Goal: Task Accomplishment & Management: Complete application form

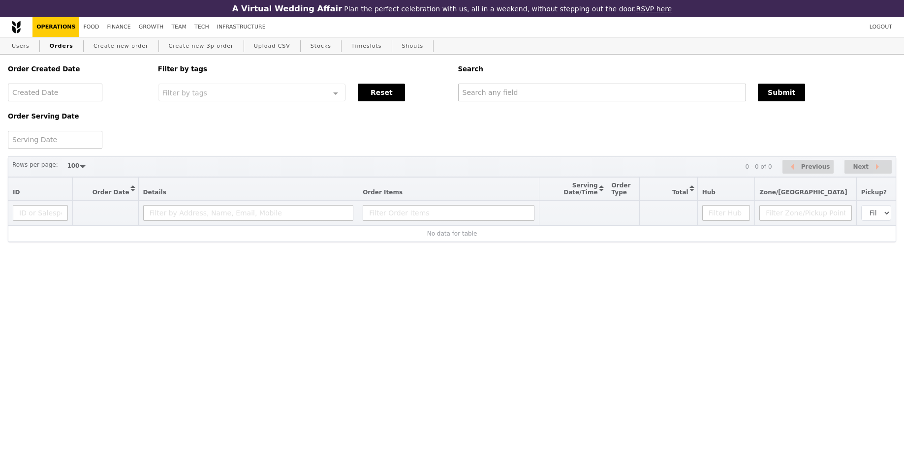
select select "100"
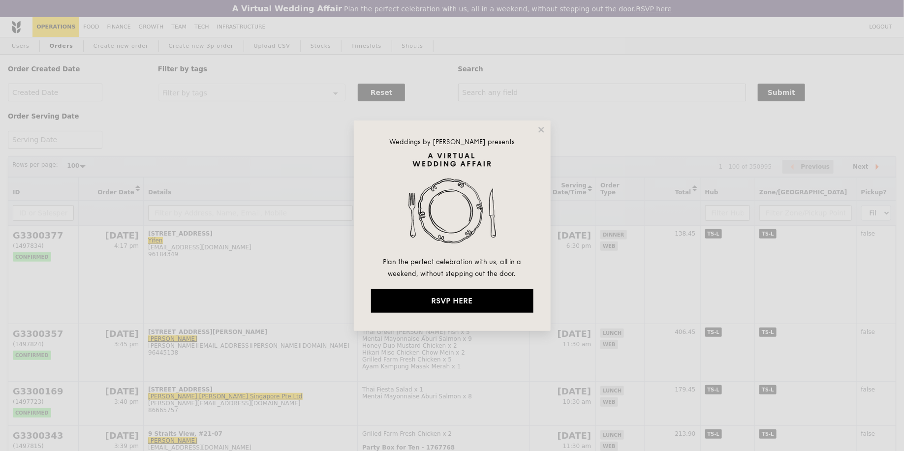
click at [546, 133] on div "Weddings by [PERSON_NAME] presents Plan the perfect celebration with us, all in…" at bounding box center [452, 226] width 197 height 211
click at [544, 131] on icon at bounding box center [541, 130] width 9 height 9
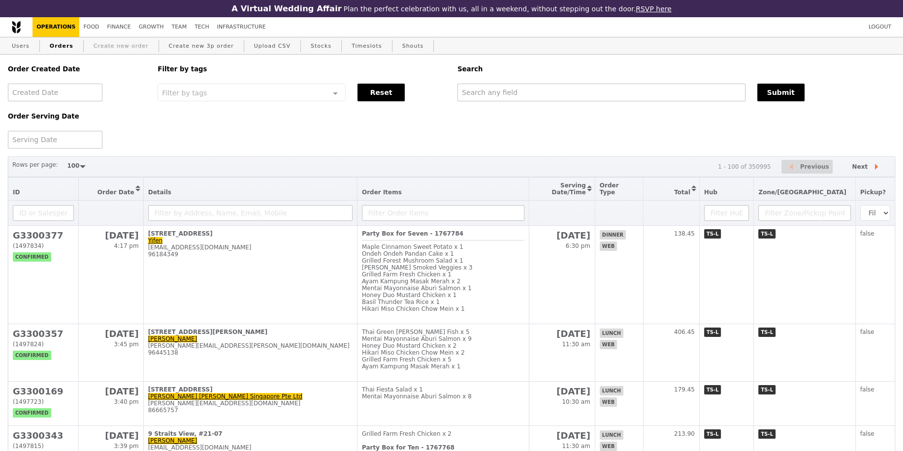
click at [123, 45] on link "Create new order" at bounding box center [121, 46] width 63 height 18
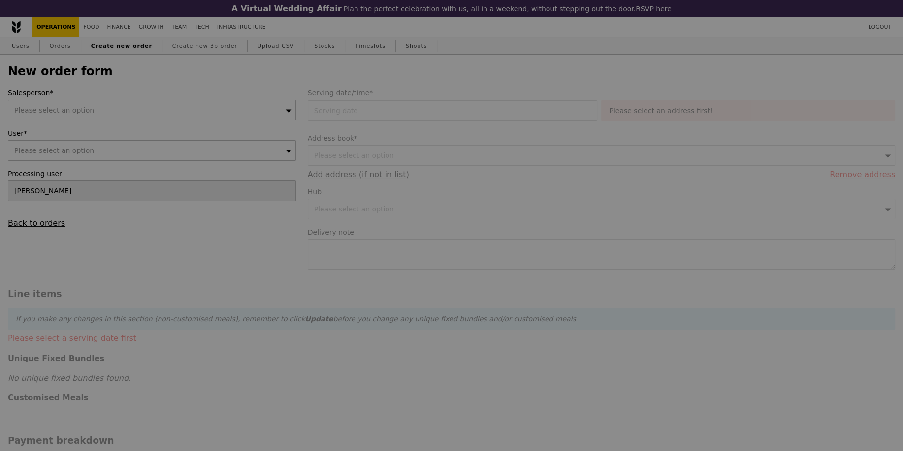
type input "Confirm"
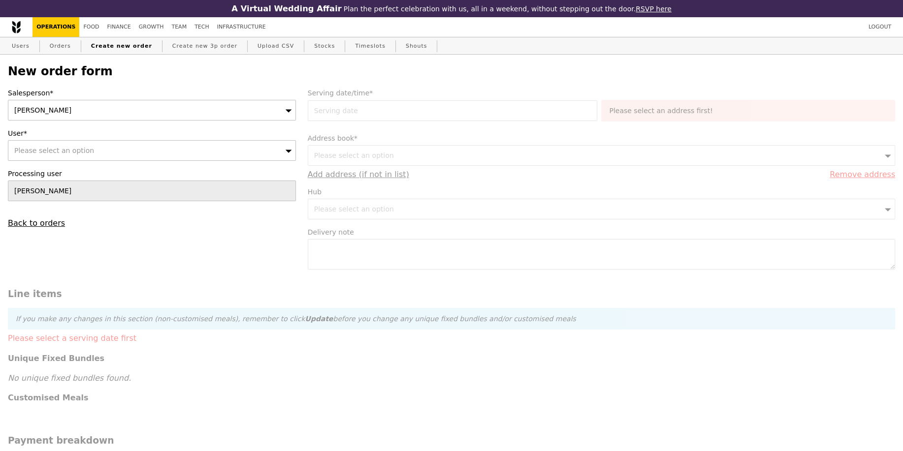
click at [104, 108] on div "[PERSON_NAME]" at bounding box center [152, 110] width 288 height 21
type input "[PERSON_NAME]"
click at [178, 148] on div "Please select an option" at bounding box center [152, 150] width 288 height 21
type input "[EMAIL_ADDRESS][PERSON_NAME][DOMAIN_NAME]"
type input "Confirm"
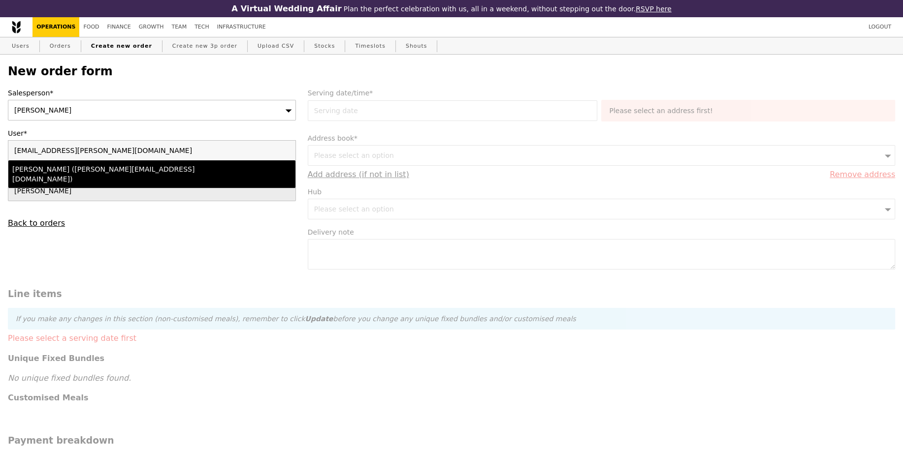
type input "[EMAIL_ADDRESS][PERSON_NAME][DOMAIN_NAME]"
click at [162, 170] on div "[PERSON_NAME] ([PERSON_NAME][EMAIL_ADDRESS][DOMAIN_NAME])" at bounding box center [116, 174] width 209 height 20
type input "Loading..."
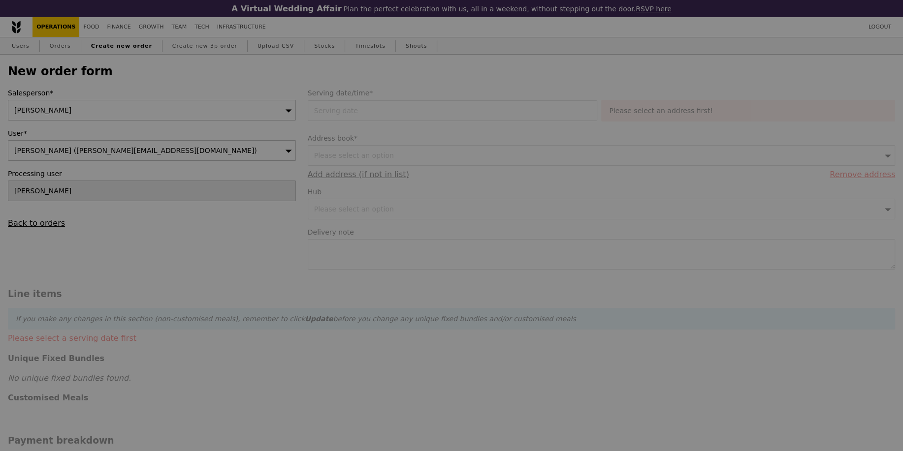
type input "13.76"
type input "15.00"
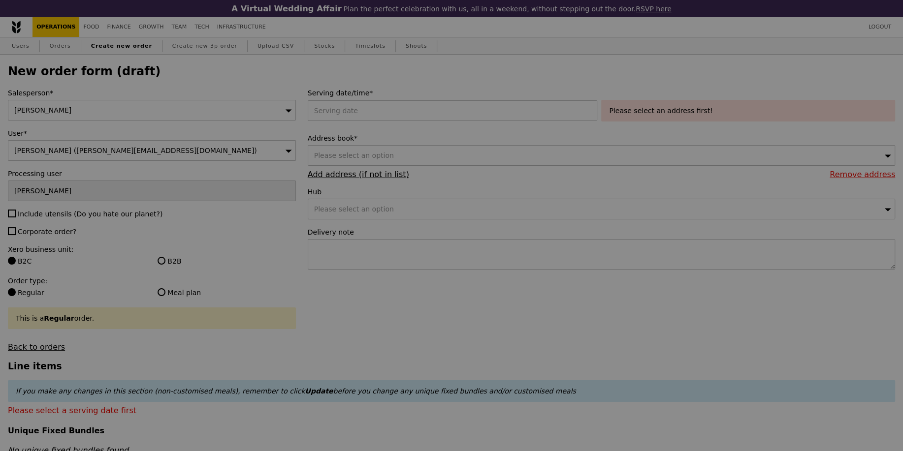
type input "Confirm"
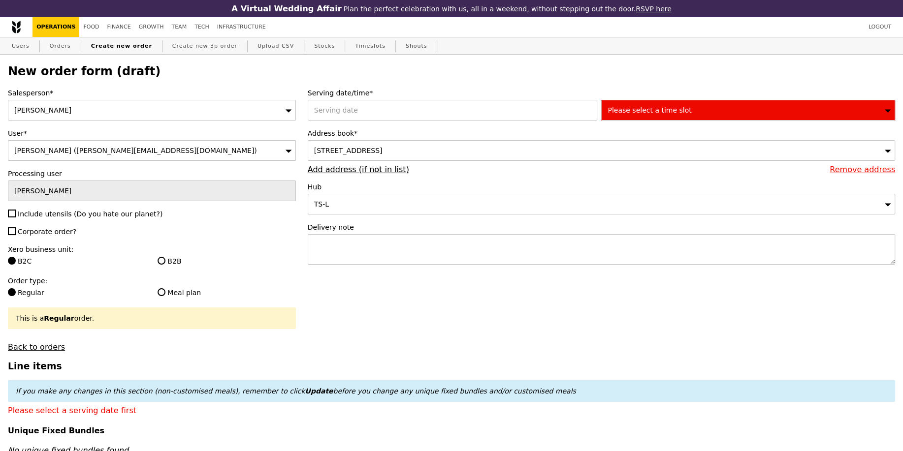
click at [41, 202] on div "Salesperson* [PERSON_NAME] User* [PERSON_NAME] ([EMAIL_ADDRESS][PERSON_NAME][DO…" at bounding box center [152, 220] width 300 height 264
click at [43, 212] on span "Include utensils (Do you hate our planet?)" at bounding box center [90, 214] width 145 height 8
click at [16, 212] on input "Include utensils (Do you hate our planet?)" at bounding box center [12, 214] width 8 height 8
checkbox input "true"
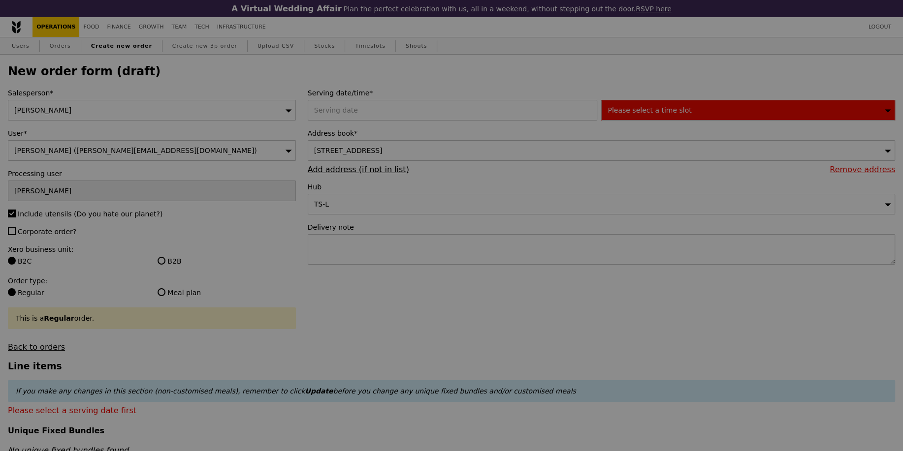
type input "Confirm"
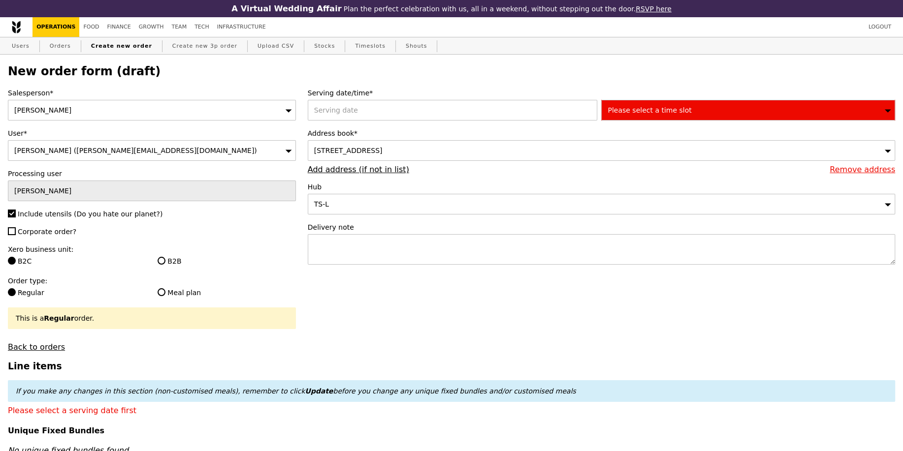
click at [47, 236] on div "Salesperson* [PERSON_NAME] User* [PERSON_NAME] ([EMAIL_ADDRESS][PERSON_NAME][DO…" at bounding box center [152, 220] width 300 height 264
click at [50, 234] on span "Corporate order?" at bounding box center [47, 232] width 59 height 8
click at [16, 234] on input "Corporate order?" at bounding box center [12, 231] width 8 height 8
checkbox input "true"
click at [157, 266] on div "B2B" at bounding box center [227, 262] width 150 height 12
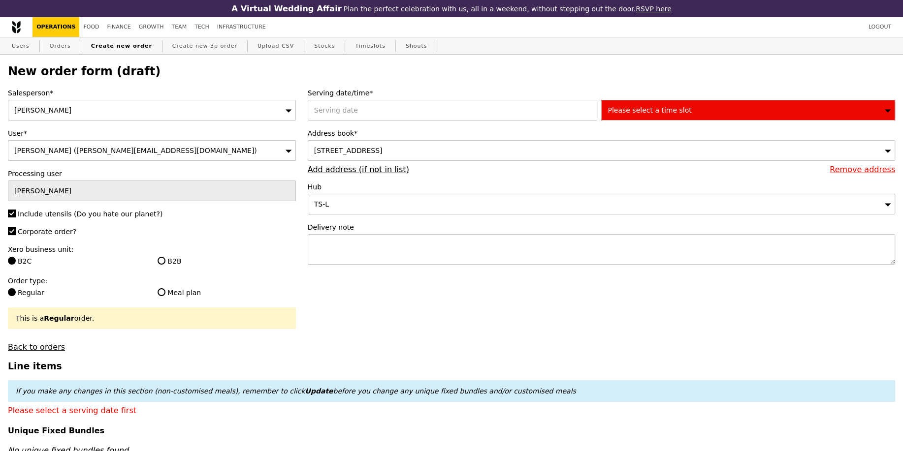
click at [169, 259] on label "B2B" at bounding box center [227, 261] width 138 height 10
click at [165, 259] on input "B2B" at bounding box center [162, 261] width 8 height 8
radio input "true"
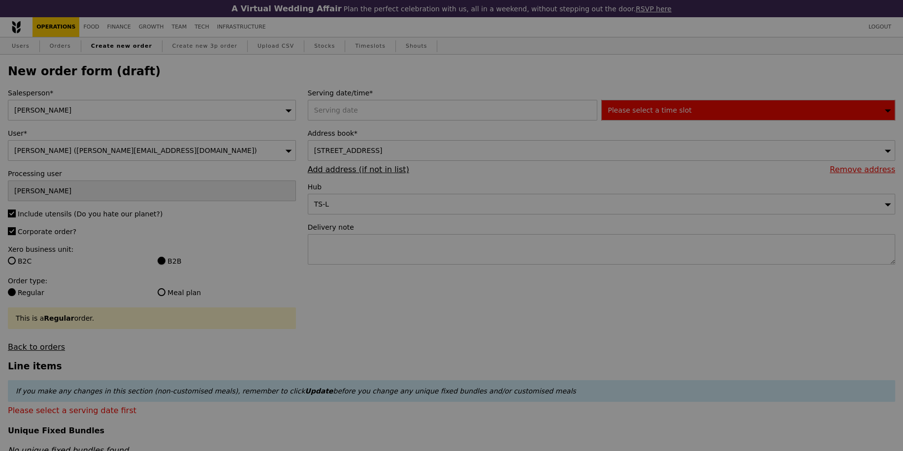
type input "Confirm"
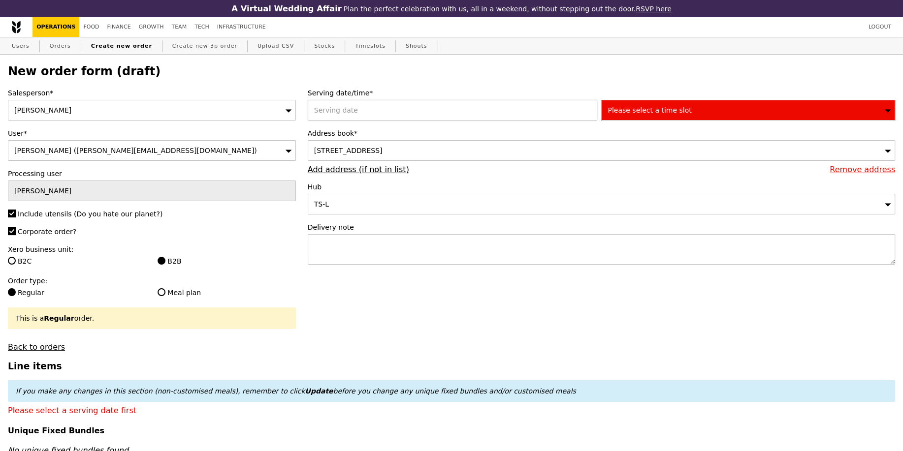
click at [370, 119] on div at bounding box center [455, 110] width 294 height 21
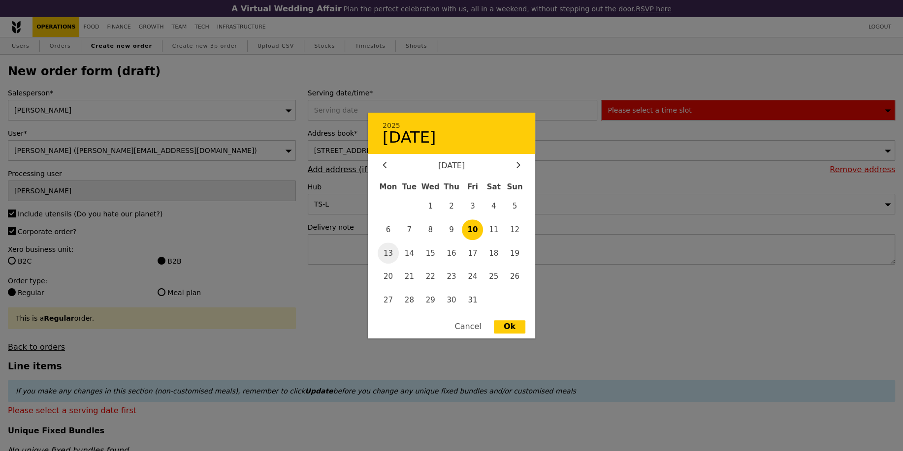
click at [395, 257] on span "13" at bounding box center [388, 253] width 21 height 21
type input "[DATE]"
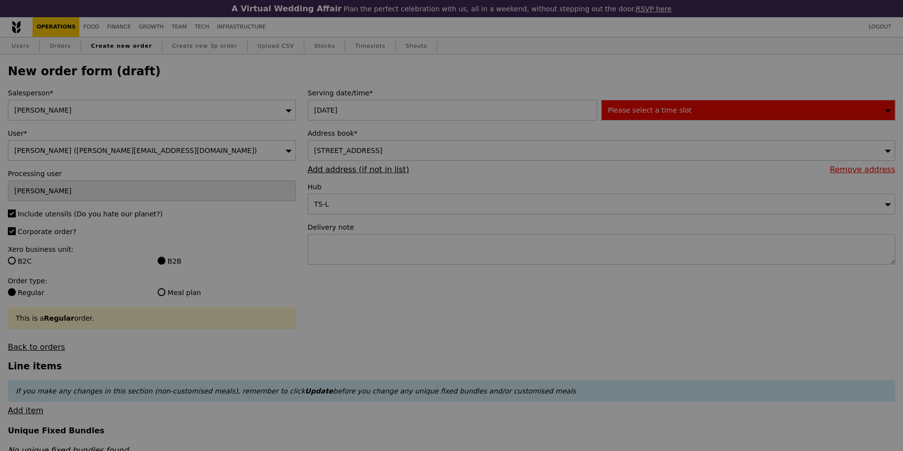
type input "Confirm"
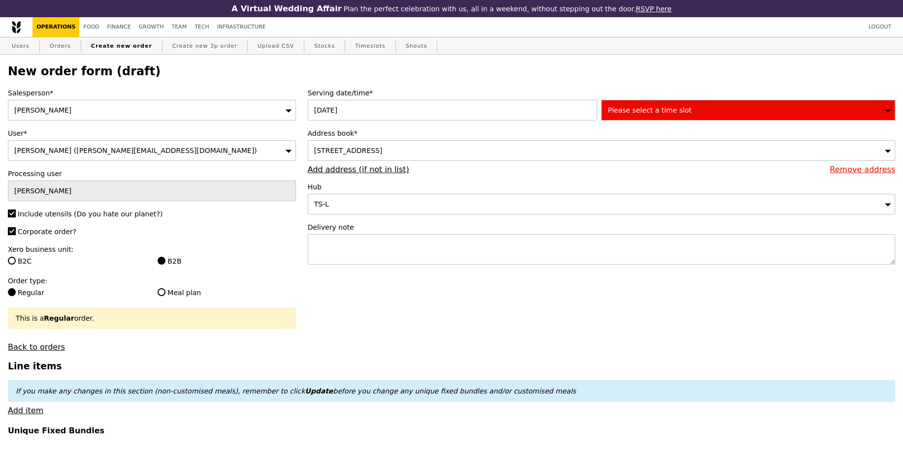
click at [374, 232] on div "Delivery note" at bounding box center [601, 244] width 587 height 44
click at [405, 236] on textarea at bounding box center [601, 249] width 587 height 31
paste textarea "Point of Contact: [PERSON_NAME] [PHONE_NUMBER]"
type textarea "Point of Contact: [PERSON_NAME] [PHONE_NUMBER]"
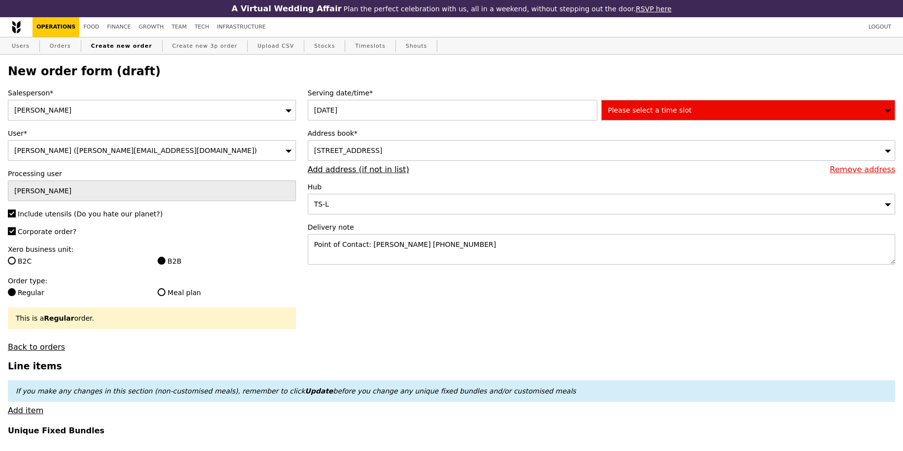
click at [670, 117] on div "Please select a time slot" at bounding box center [748, 110] width 294 height 21
type input "Confirm"
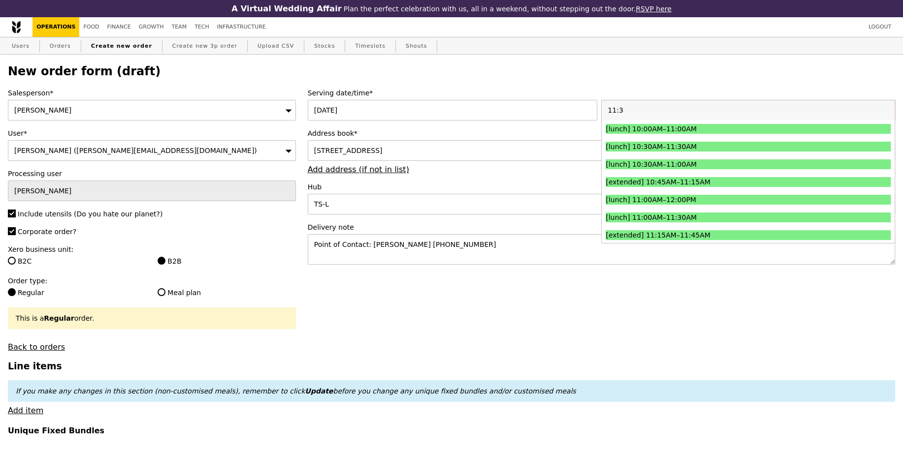
type input "11:30"
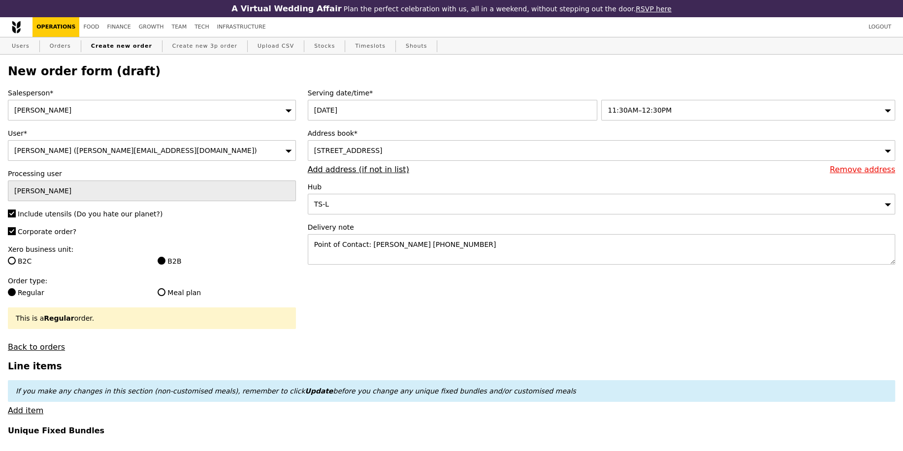
type input "Confirm"
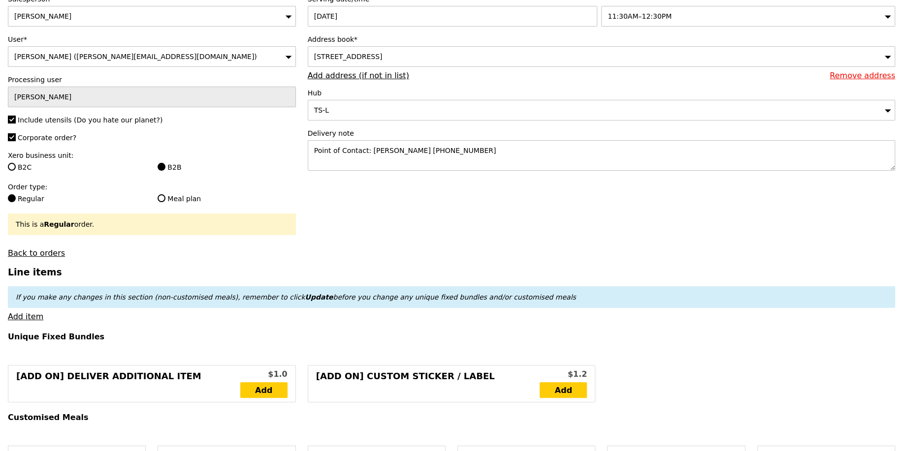
scroll to position [161, 0]
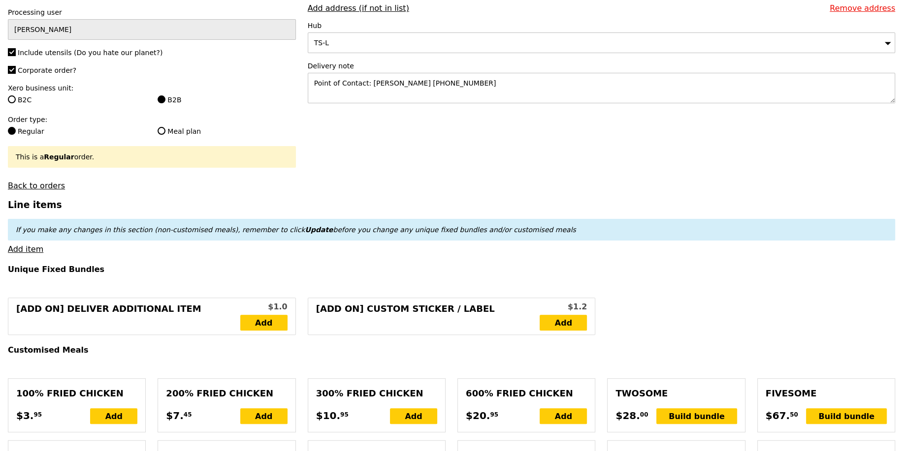
click at [29, 249] on link "Add item" at bounding box center [25, 249] width 35 height 9
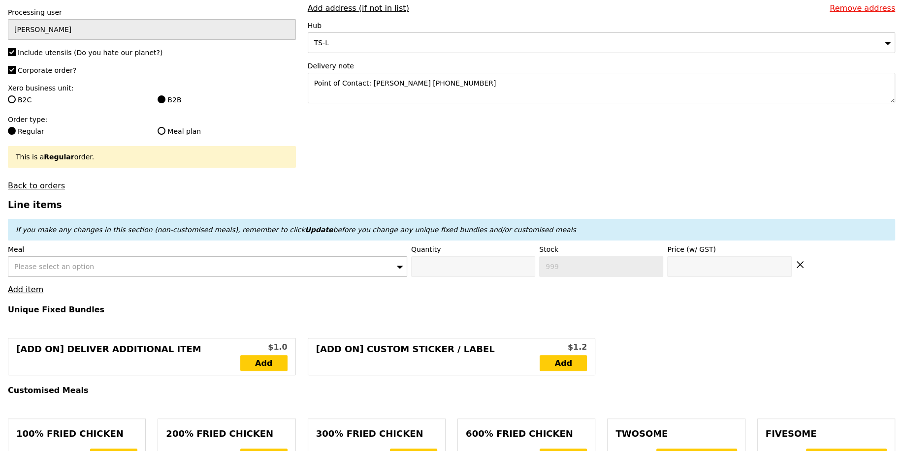
click at [59, 263] on span "Please select an option" at bounding box center [54, 267] width 80 height 8
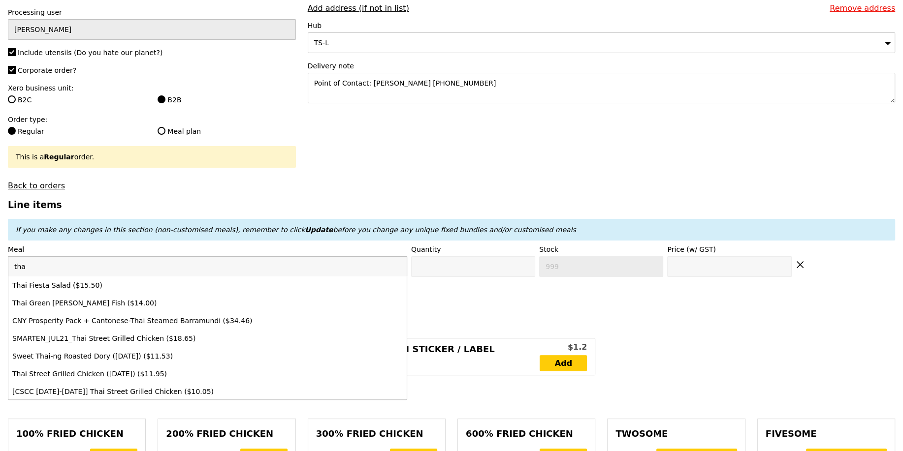
type input "thai"
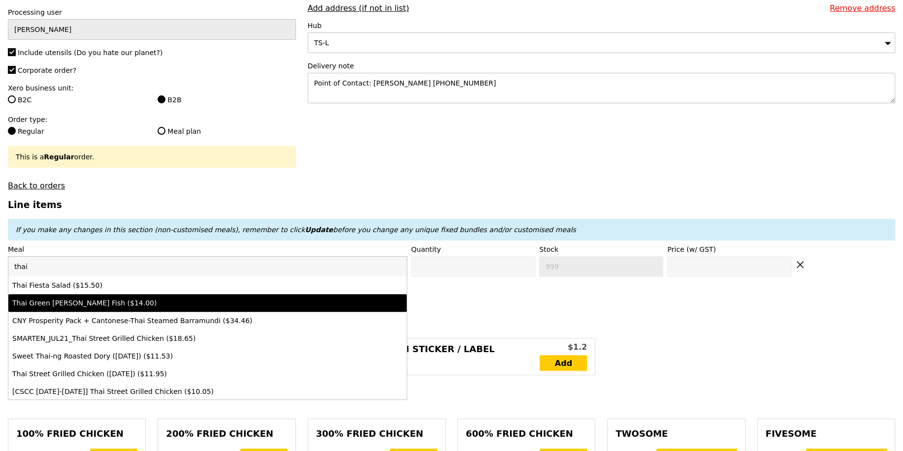
type input "Confirm anyway"
type input "0"
type input "490"
type input "14.0"
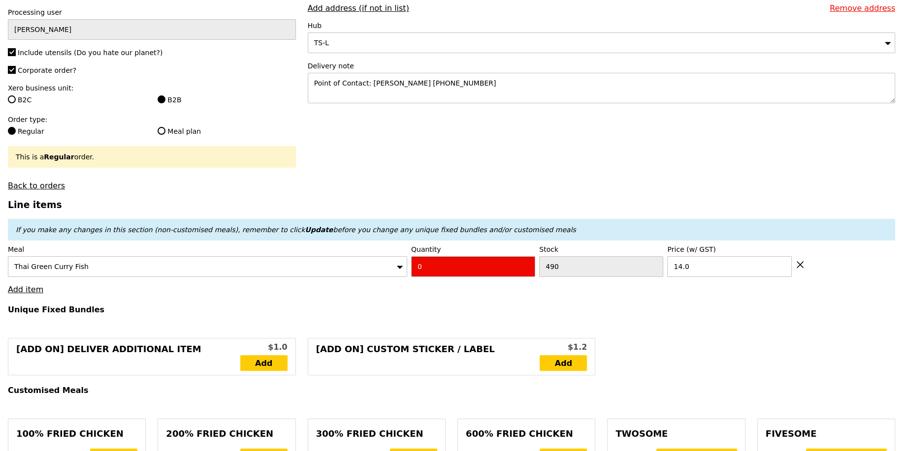
click at [444, 272] on input "0" at bounding box center [473, 266] width 124 height 21
type input "Confirm"
type input "4"
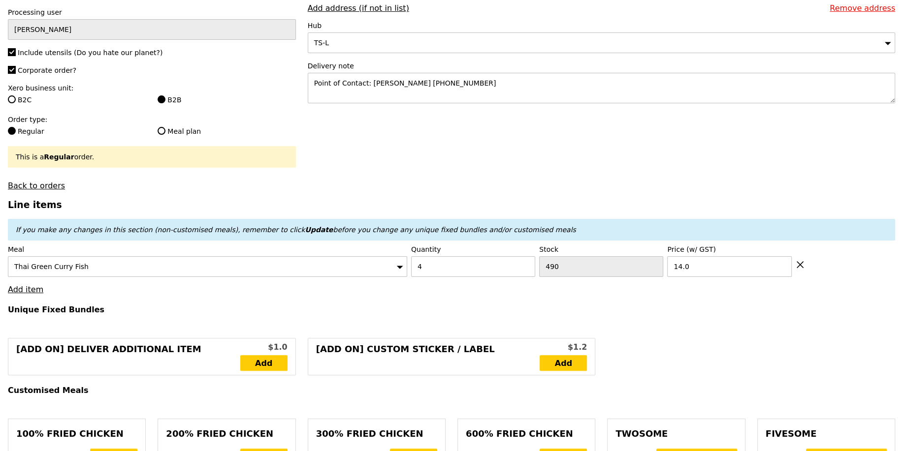
type input "Loading..."
type input "56.00"
type input "71.00"
click at [27, 288] on link "Add item" at bounding box center [25, 289] width 35 height 9
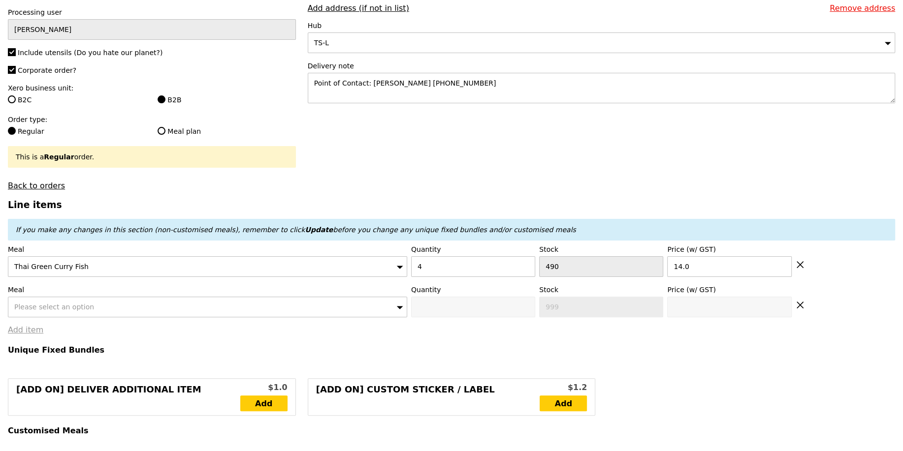
type input "Confirm"
click at [48, 304] on span "Please select an option" at bounding box center [54, 307] width 80 height 8
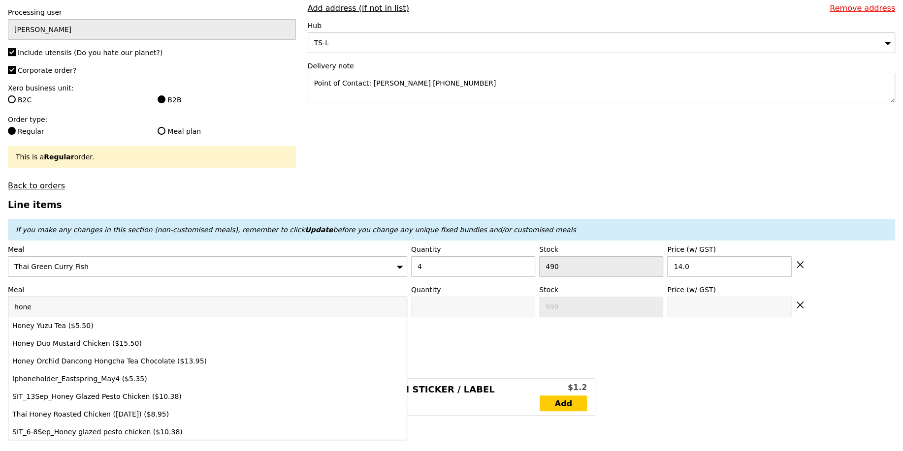
type input "honey"
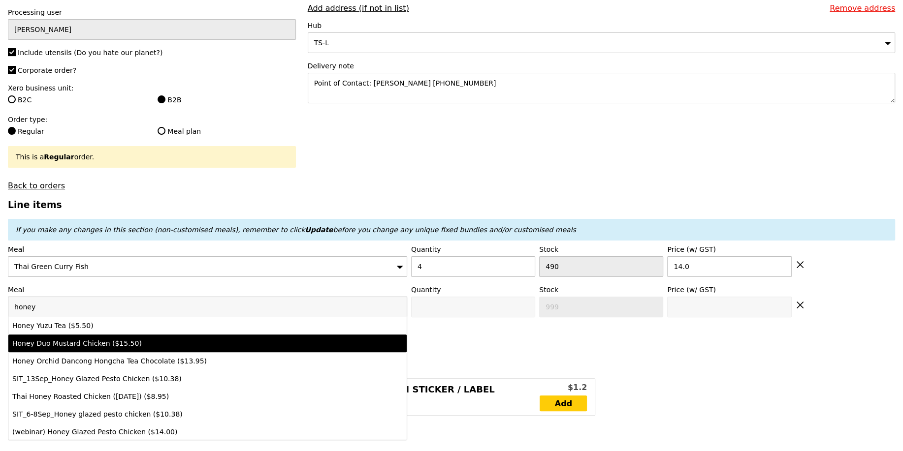
type input "Confirm anyway"
type input "0"
type input "463"
type input "15.5"
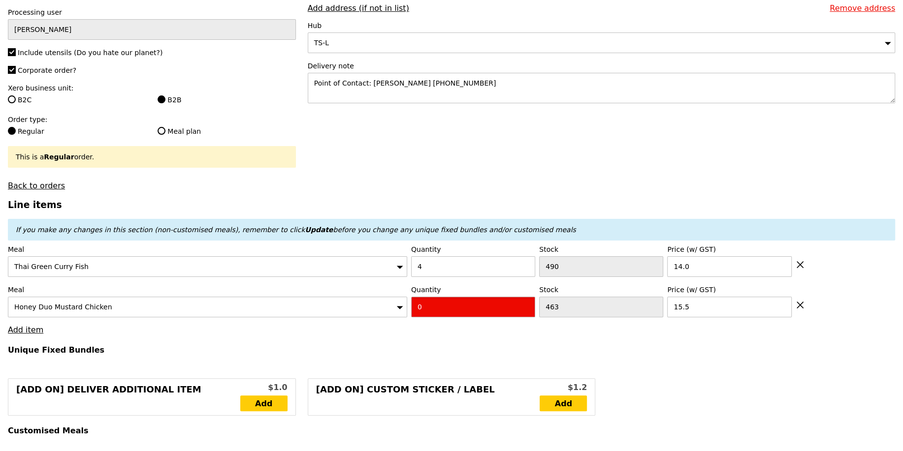
click at [440, 306] on input "0" at bounding box center [473, 307] width 124 height 21
type input "Confirm"
type input "4"
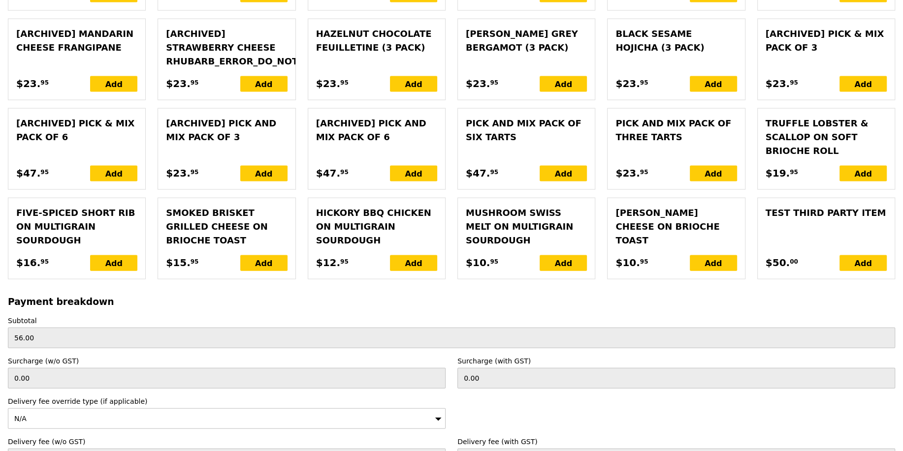
type input "Loading..."
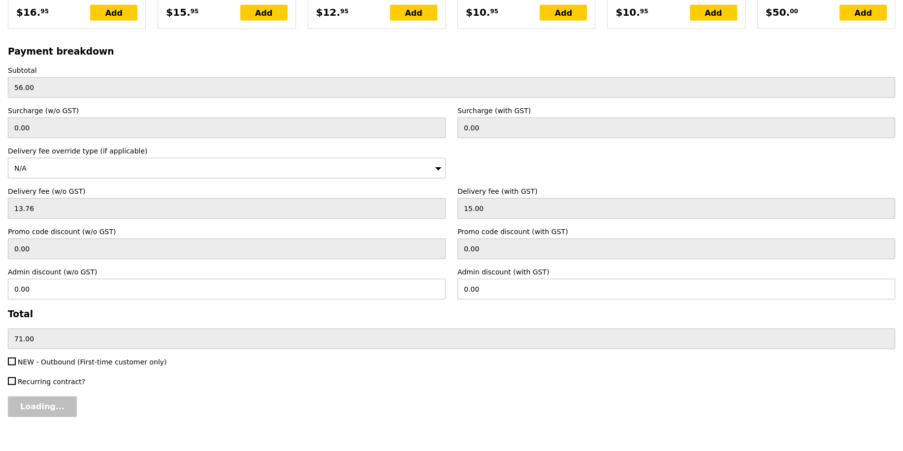
type input "118.00"
type input "12.25"
type input "13.35"
type input "131.35"
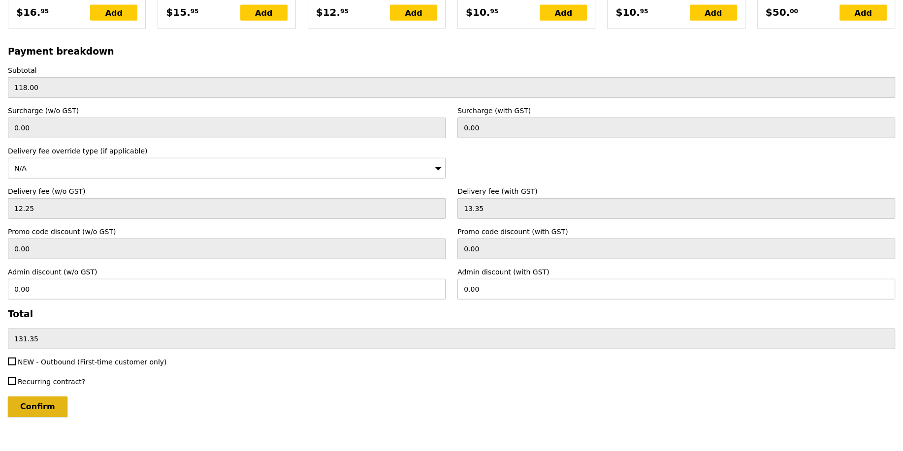
click at [40, 398] on input "Confirm" at bounding box center [38, 407] width 60 height 21
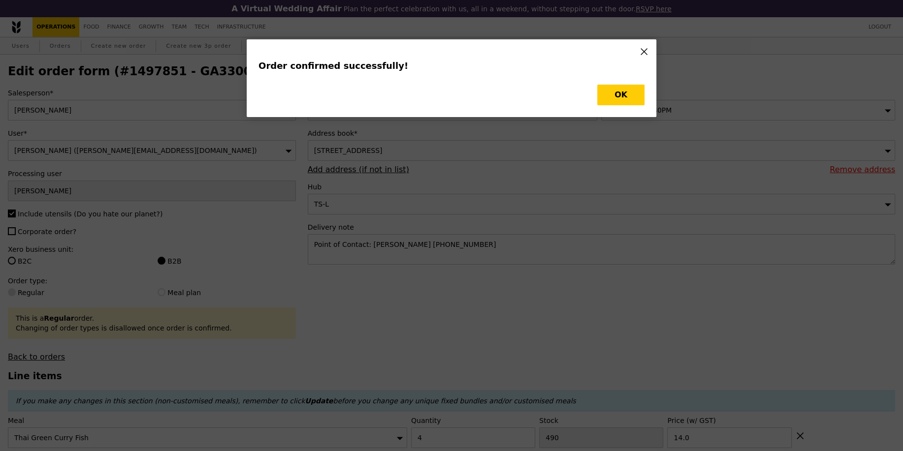
type input "Loading..."
checkbox input "false"
type input "463"
type input "15.50"
type input "490"
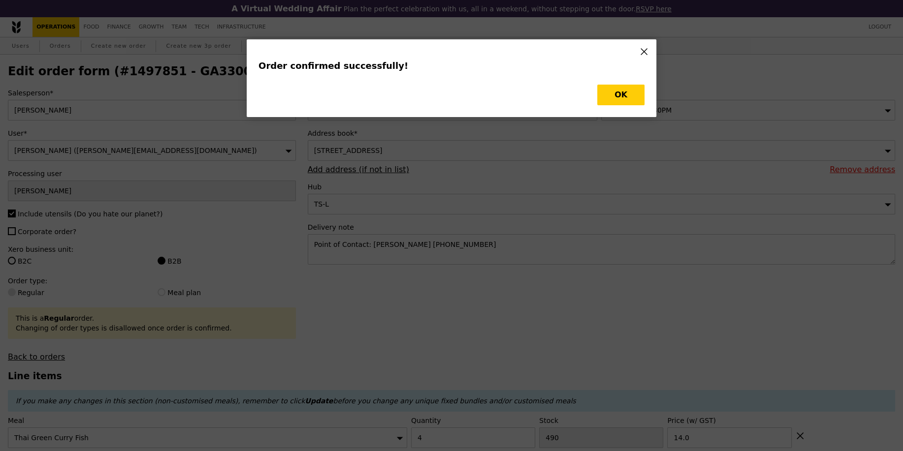
type input "14.00"
type input "459"
type input "486"
type input "Update"
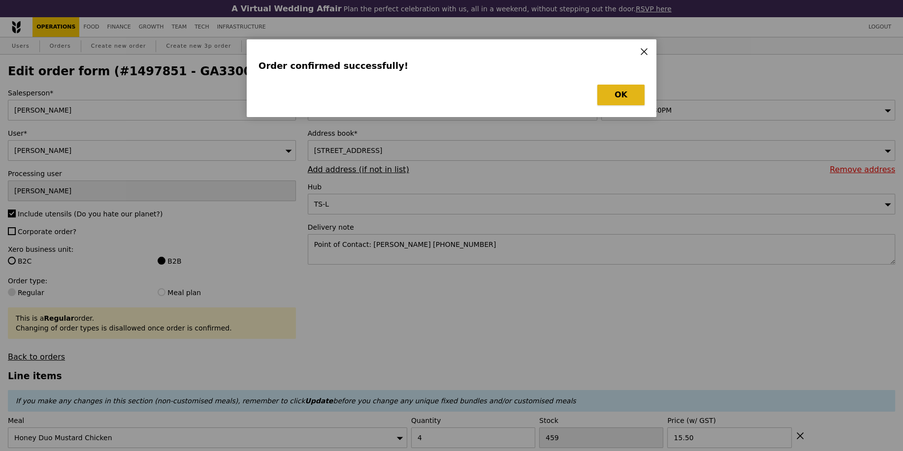
click at [623, 97] on button "OK" at bounding box center [620, 95] width 47 height 21
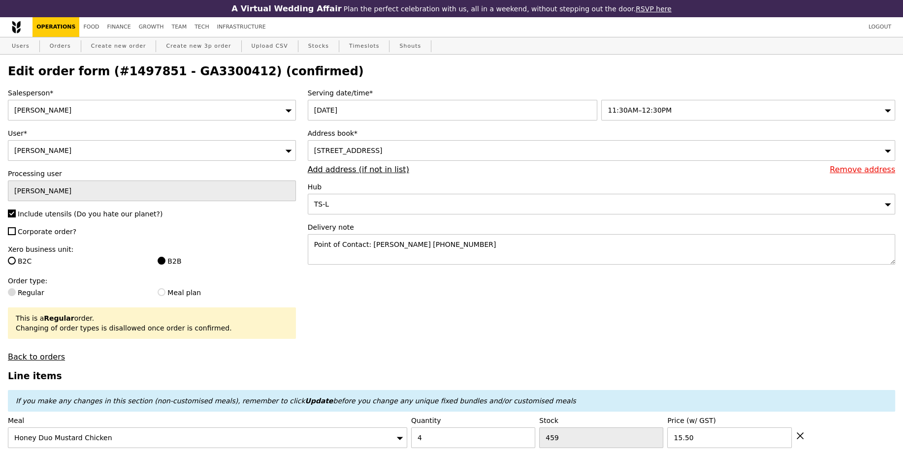
click at [186, 69] on h2 "Edit order form (#1497851 - GA3300412) (confirmed)" at bounding box center [451, 71] width 887 height 14
copy h2 "GA3300412"
click at [61, 49] on link "Orders" at bounding box center [60, 46] width 29 height 18
select select "100"
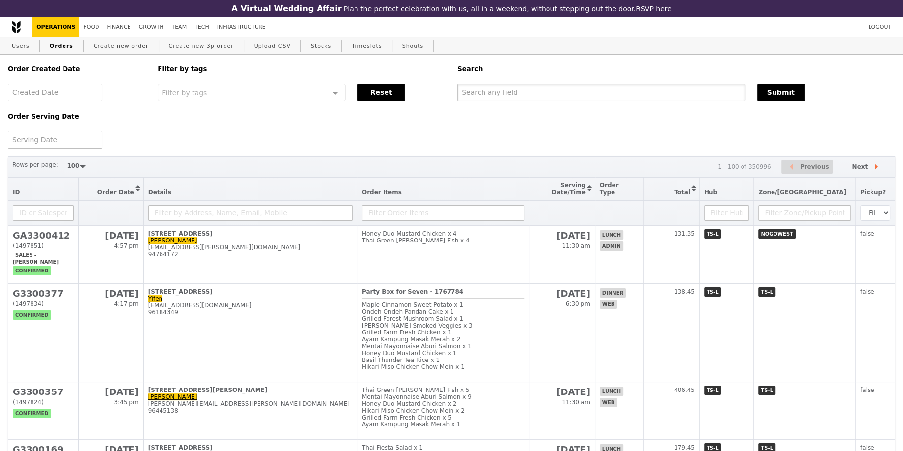
click at [600, 98] on input "text" at bounding box center [601, 93] width 288 height 18
paste input "GA3300412"
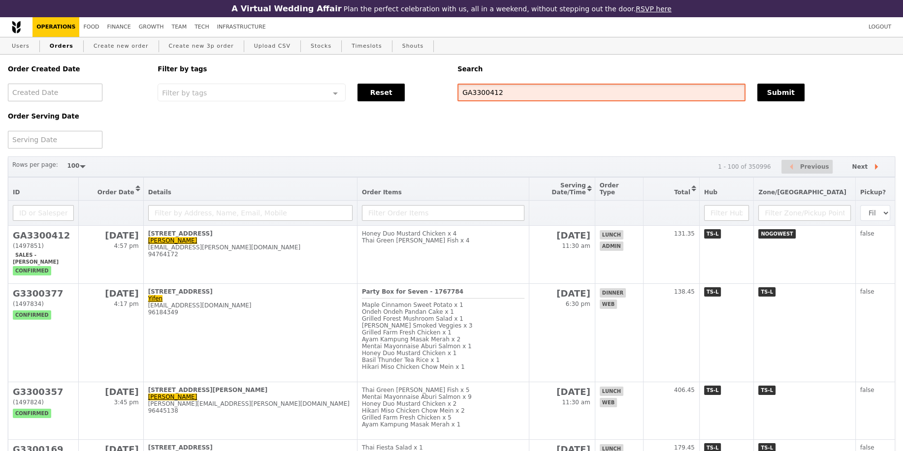
click at [744, 101] on input "GA3300412" at bounding box center [601, 93] width 288 height 18
type input "GA3300412"
click at [774, 99] on button "Submit" at bounding box center [780, 93] width 47 height 18
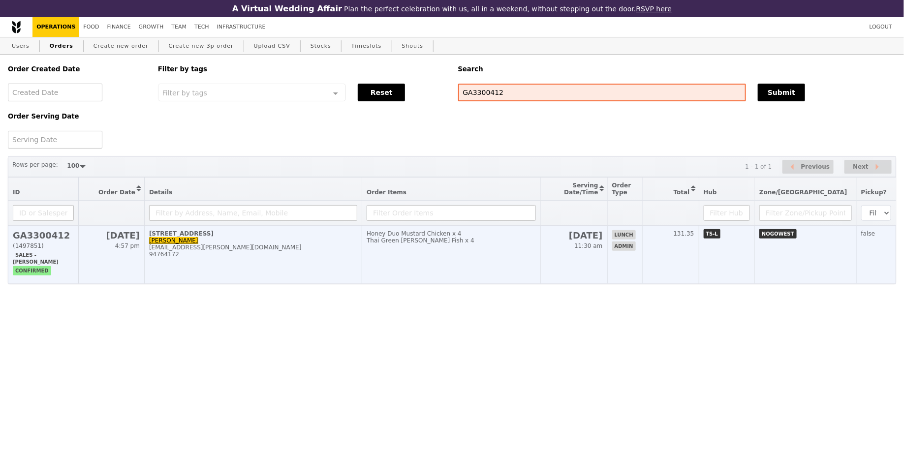
click at [540, 268] on td "Honey Duo Mustard Chicken x 4 Thai Green [PERSON_NAME] Fish x 4" at bounding box center [451, 255] width 178 height 58
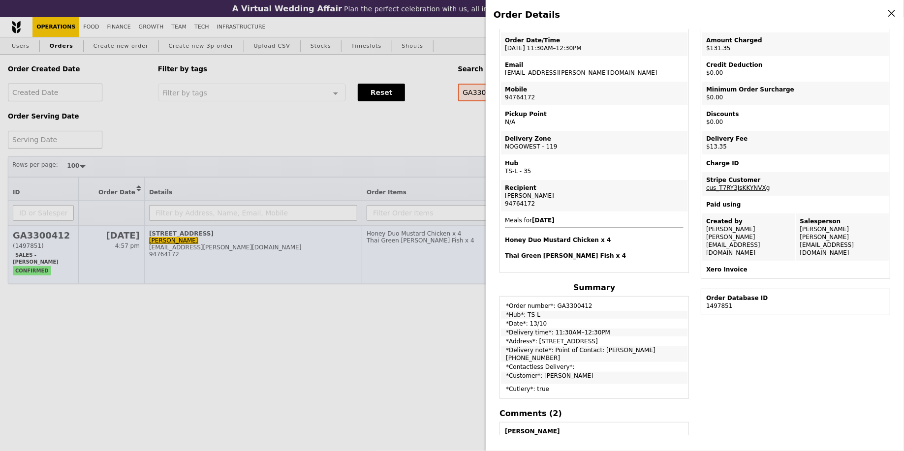
scroll to position [85, 0]
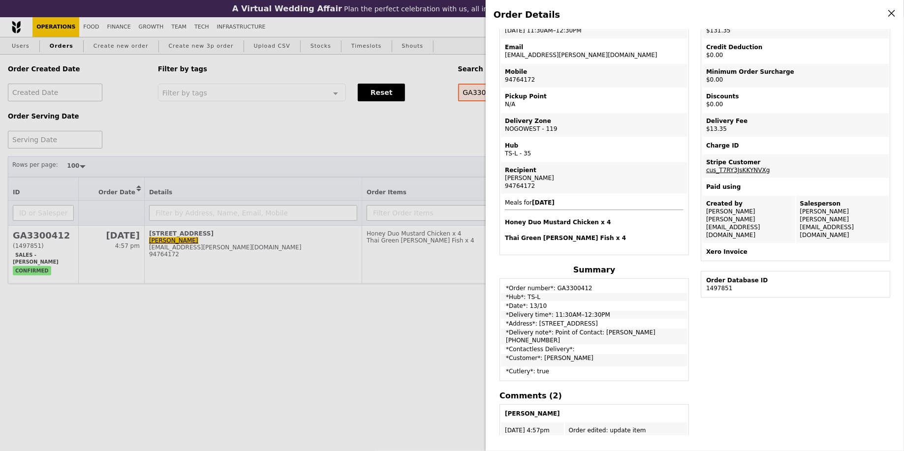
drag, startPoint x: 267, startPoint y: 332, endPoint x: 251, endPoint y: 317, distance: 21.6
click at [263, 328] on div "Order Details Edit order Changelog Cancel Order ID GA3300412 – View receipt Ord…" at bounding box center [452, 225] width 904 height 451
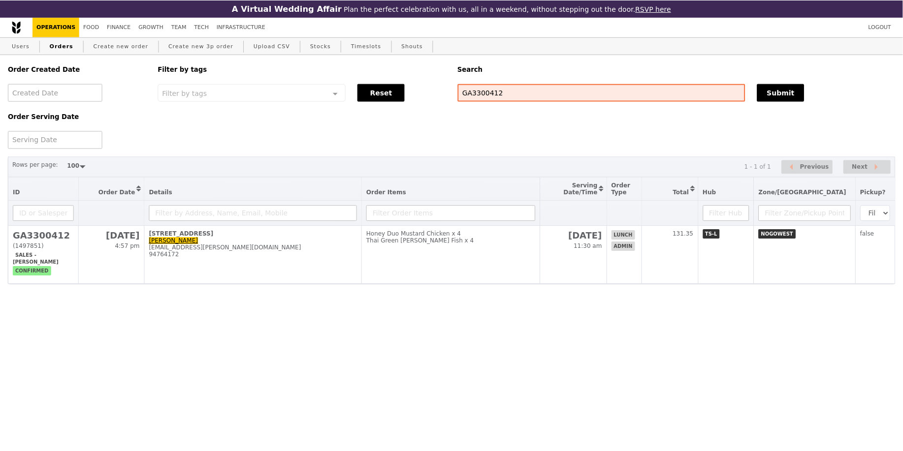
scroll to position [133, 0]
click at [121, 45] on link "Create new order" at bounding box center [121, 46] width 63 height 18
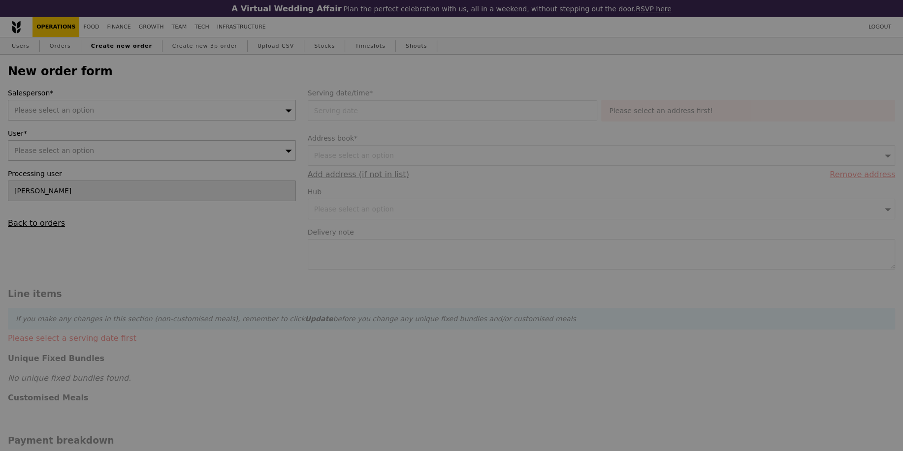
type input "Confirm"
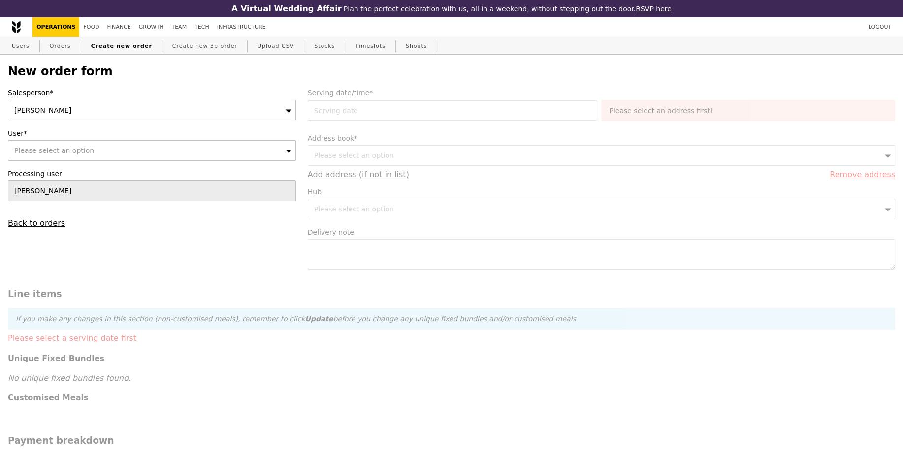
click at [134, 103] on div "[PERSON_NAME]" at bounding box center [152, 110] width 288 height 21
type input "[PERSON_NAME]"
click at [80, 147] on span "Please select an option" at bounding box center [54, 151] width 80 height 8
type input "[EMAIL_ADDRESS][PERSON_NAME][DOMAIN_NAME]"
type input "Confirm"
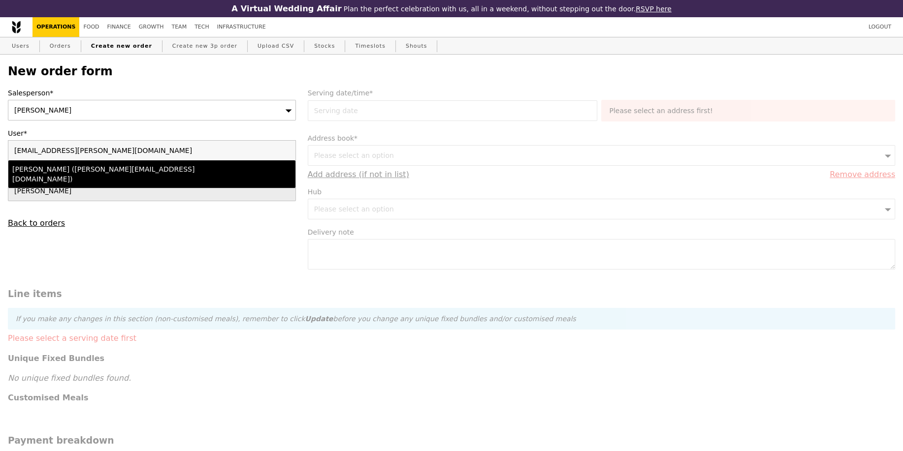
type input "[EMAIL_ADDRESS][PERSON_NAME][DOMAIN_NAME]"
click at [79, 167] on div "[PERSON_NAME] ([PERSON_NAME][EMAIL_ADDRESS][DOMAIN_NAME])" at bounding box center [116, 174] width 209 height 20
type input "Loading..."
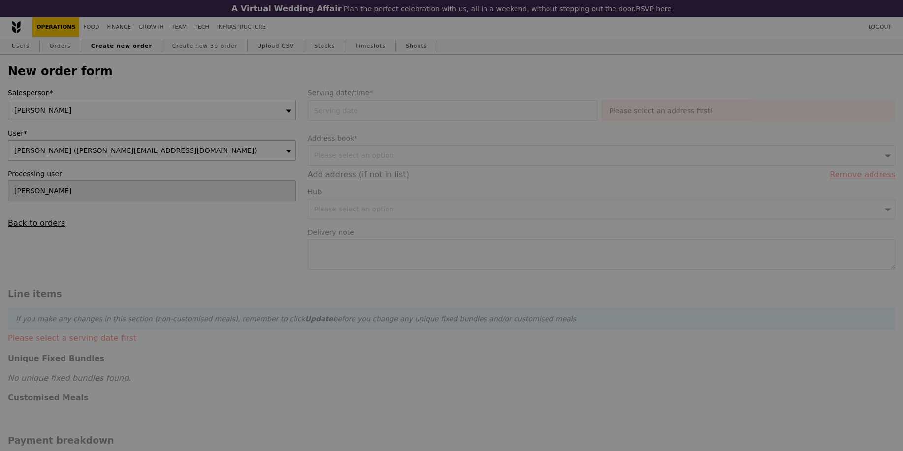
type input "13.76"
type input "15.00"
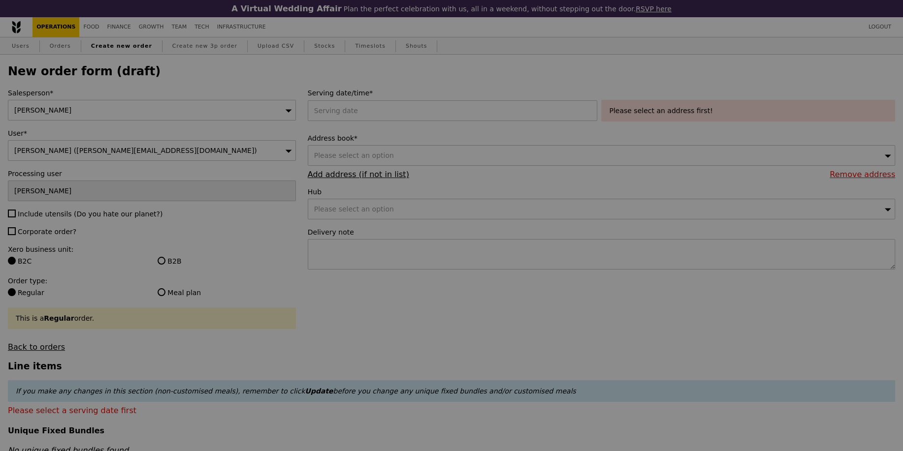
type input "Confirm"
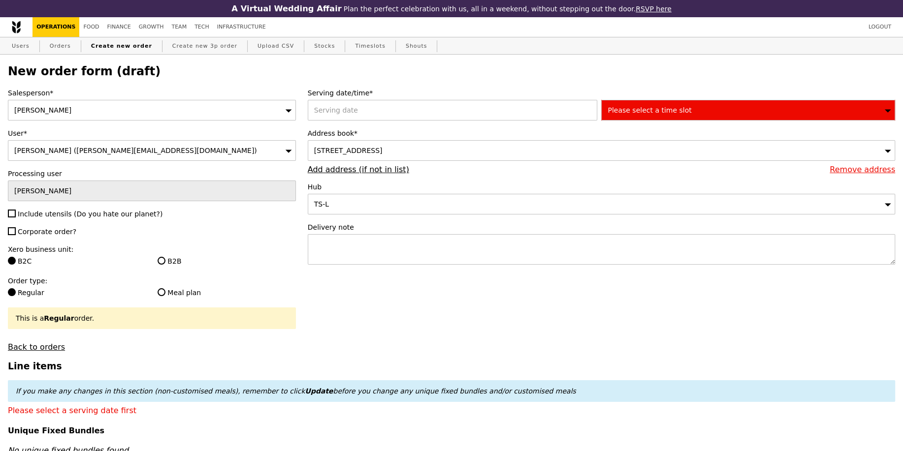
click at [26, 211] on span "Include utensils (Do you hate our planet?)" at bounding box center [90, 214] width 145 height 8
click at [16, 211] on input "Include utensils (Do you hate our planet?)" at bounding box center [12, 214] width 8 height 8
checkbox input "true"
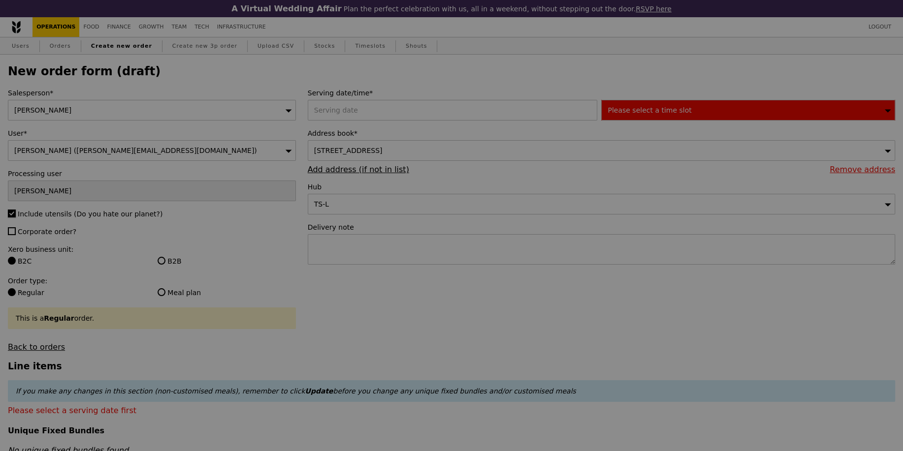
type input "Confirm"
click at [32, 228] on span "Corporate order?" at bounding box center [47, 232] width 59 height 8
click at [16, 228] on input "Corporate order?" at bounding box center [12, 231] width 8 height 8
checkbox input "true"
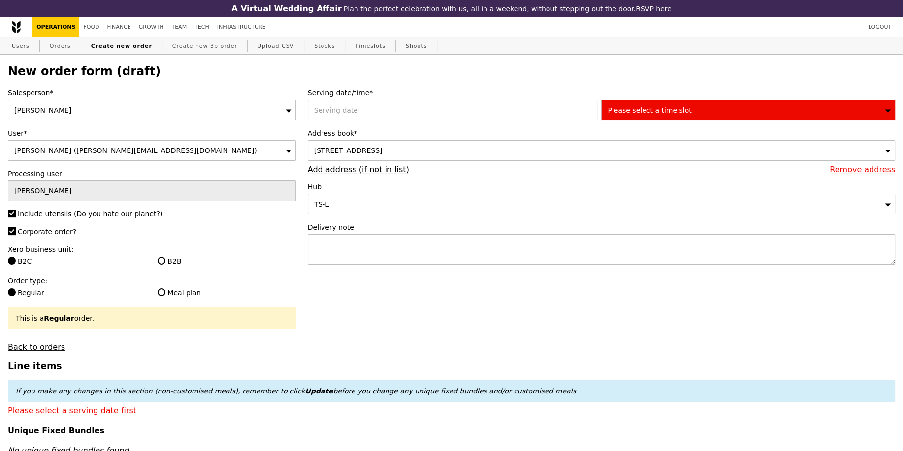
click at [173, 264] on label "B2B" at bounding box center [227, 261] width 138 height 10
click at [165, 264] on input "B2B" at bounding box center [162, 261] width 8 height 8
radio input "true"
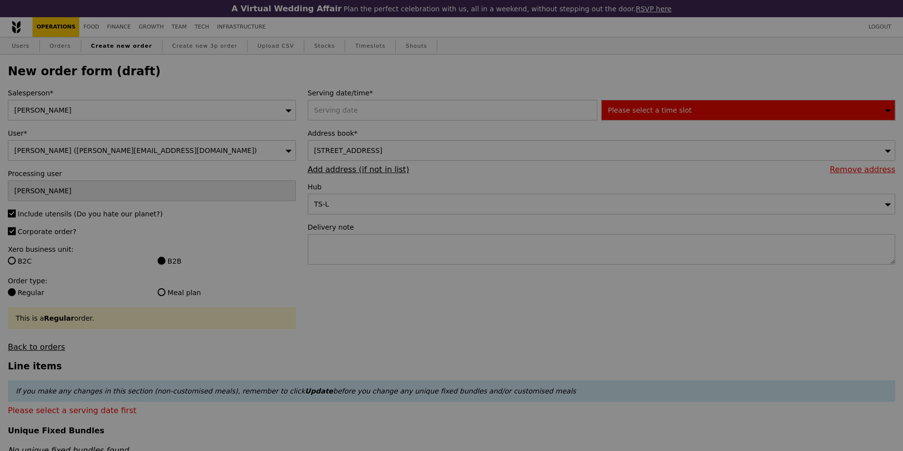
type input "Confirm"
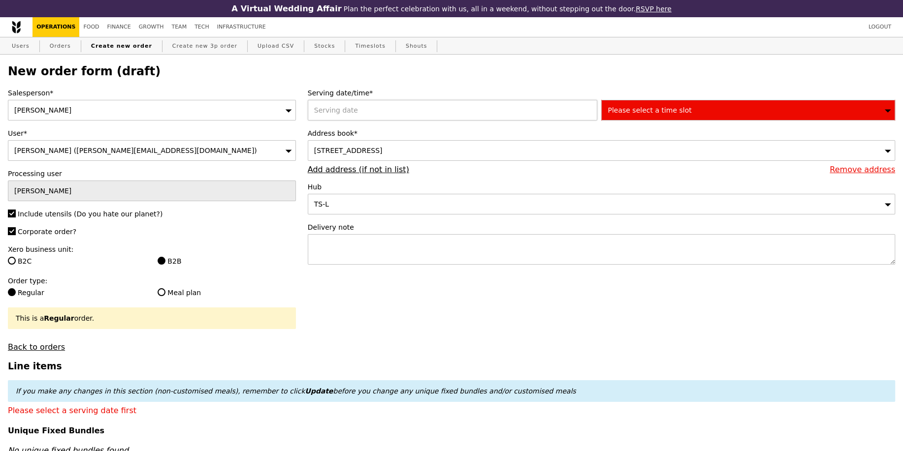
click at [409, 120] on div at bounding box center [455, 110] width 294 height 21
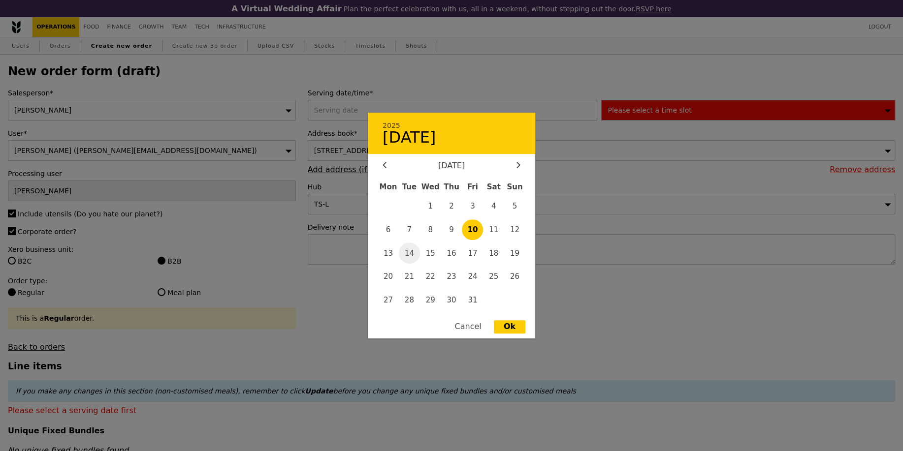
click at [411, 250] on span "14" at bounding box center [409, 253] width 21 height 21
type input "[DATE]"
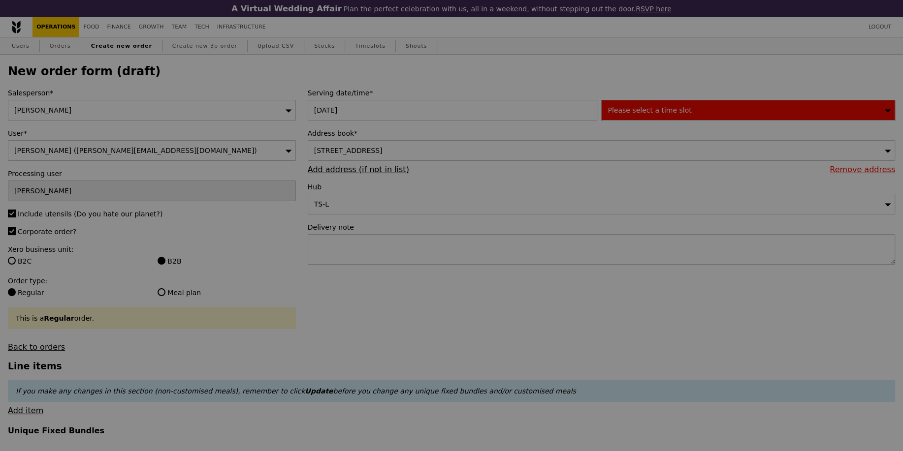
type input "Confirm"
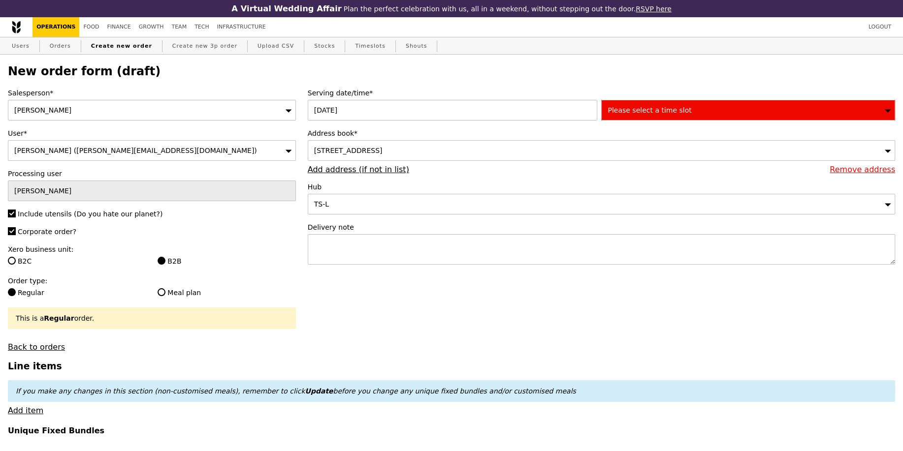
click at [687, 107] on div "Please select a time slot" at bounding box center [748, 110] width 294 height 21
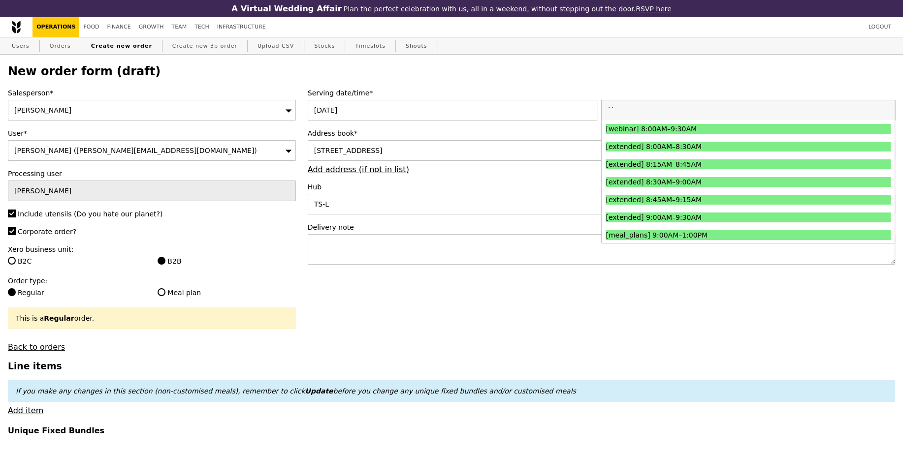
type input "`"
type input "11:30"
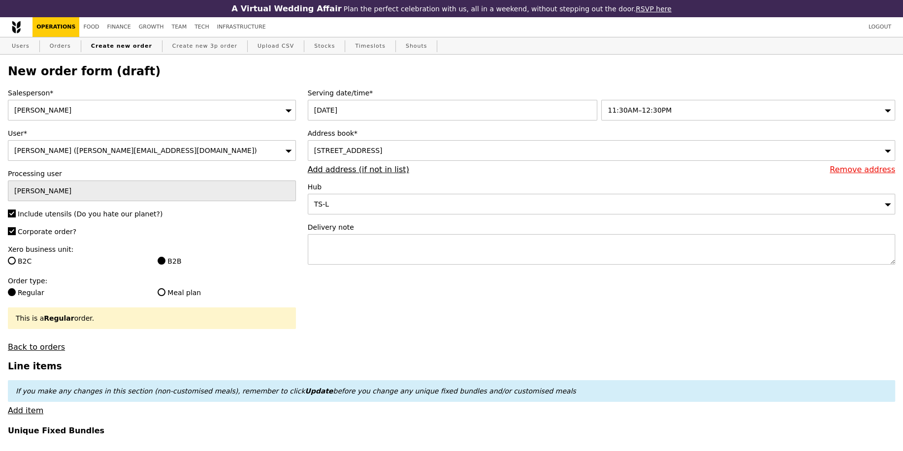
type input "Confirm"
click at [389, 253] on textarea at bounding box center [601, 249] width 587 height 31
paste textarea "Point of Contact: [PERSON_NAME] [PHONE_NUMBER]"
type textarea "Point of Contact: [PERSON_NAME] [PHONE_NUMBER]"
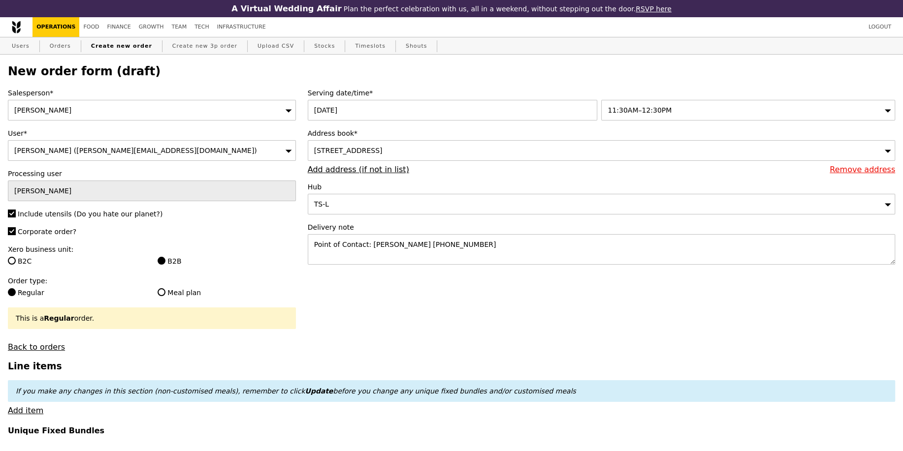
type input "Confirm"
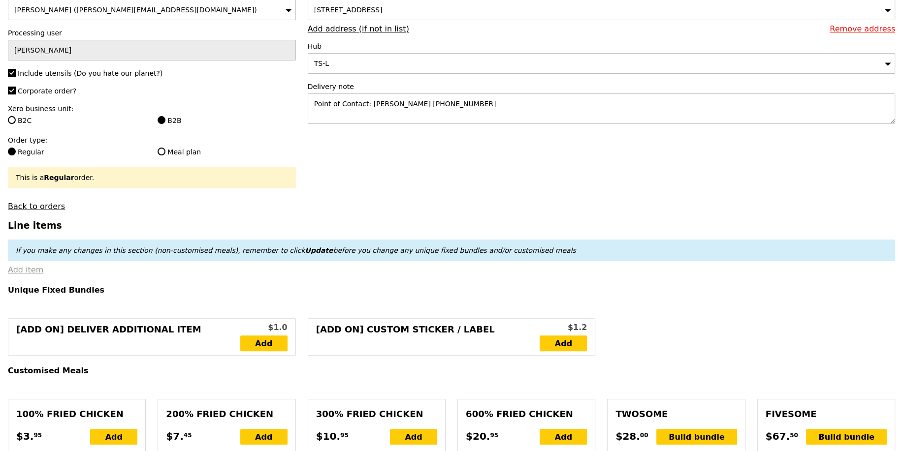
click at [21, 273] on link "Add item" at bounding box center [25, 269] width 35 height 9
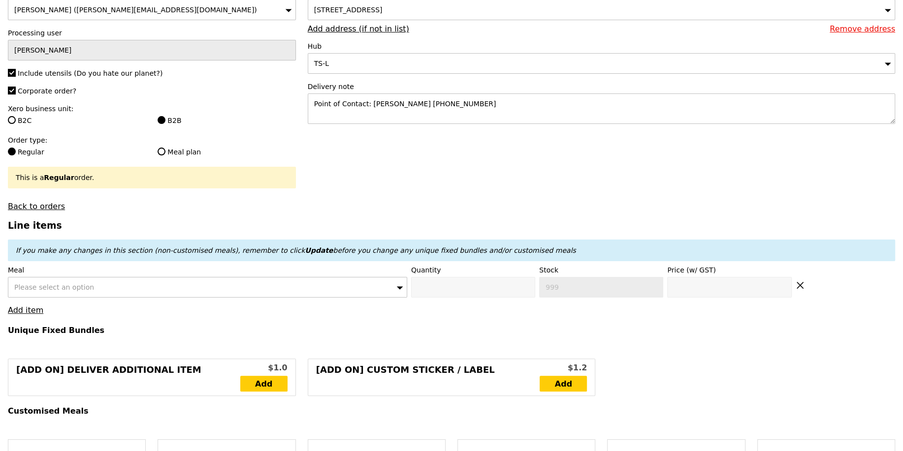
click at [95, 292] on div "Please select an option" at bounding box center [207, 287] width 399 height 21
type input "thai green"
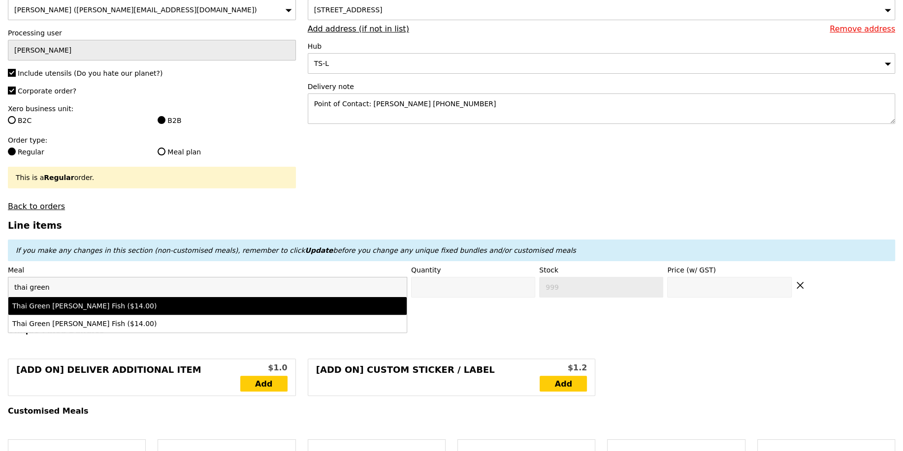
type input "Confirm anyway"
type input "0"
type input "469"
type input "14.0"
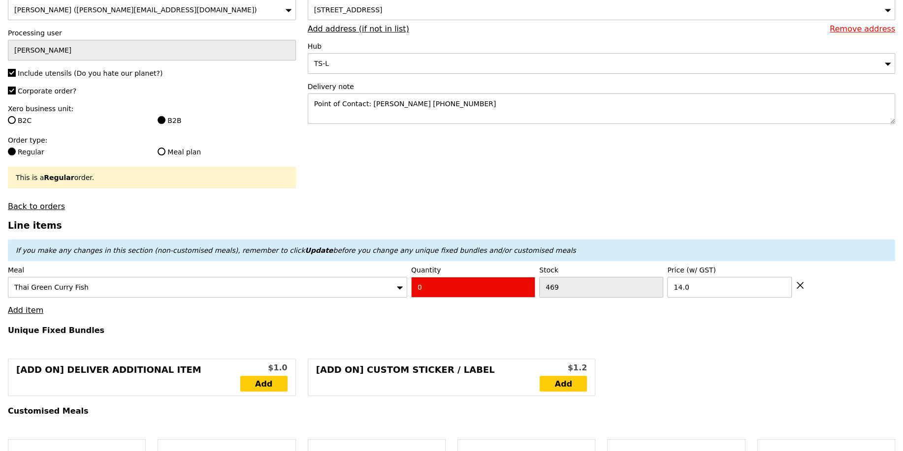
click at [437, 287] on input "0" at bounding box center [473, 287] width 124 height 21
type input "Confirm"
type input "2"
click at [420, 328] on h4 "Unique Fixed Bundles" at bounding box center [451, 330] width 887 height 9
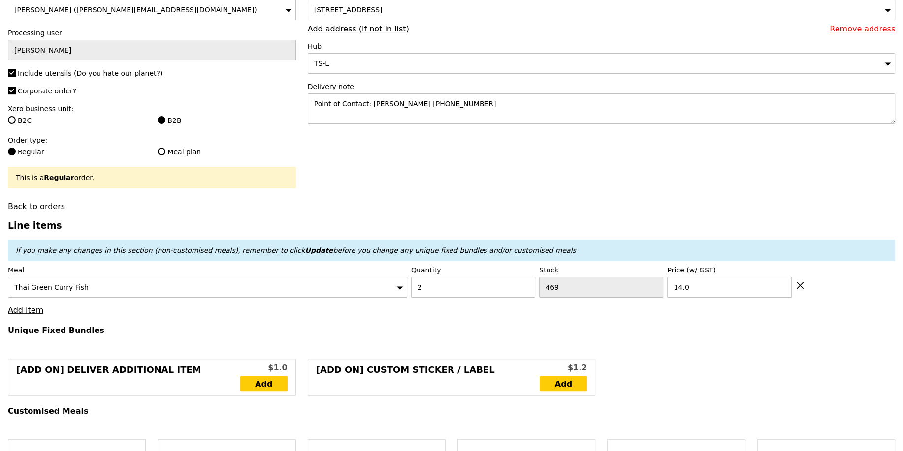
type input "Loading..."
type input "28.00"
type input "43.00"
type input "Confirm"
click at [26, 310] on link "Add item" at bounding box center [25, 310] width 35 height 9
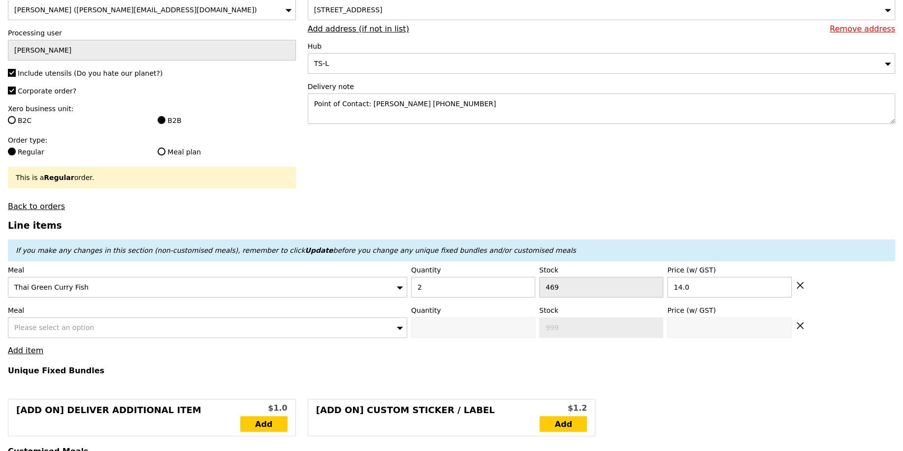
click at [51, 319] on div "Please select an option" at bounding box center [207, 327] width 399 height 21
type input "hikar"
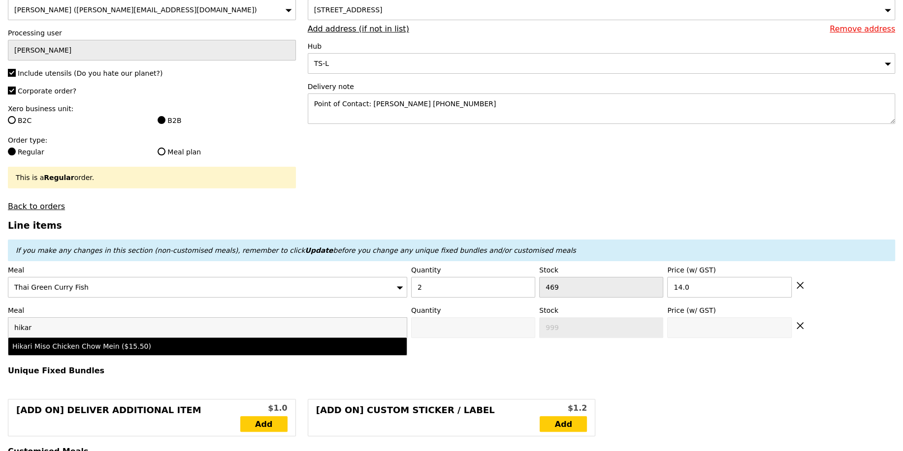
type input "Confirm anyway"
type input "0"
type input "488"
type input "15.5"
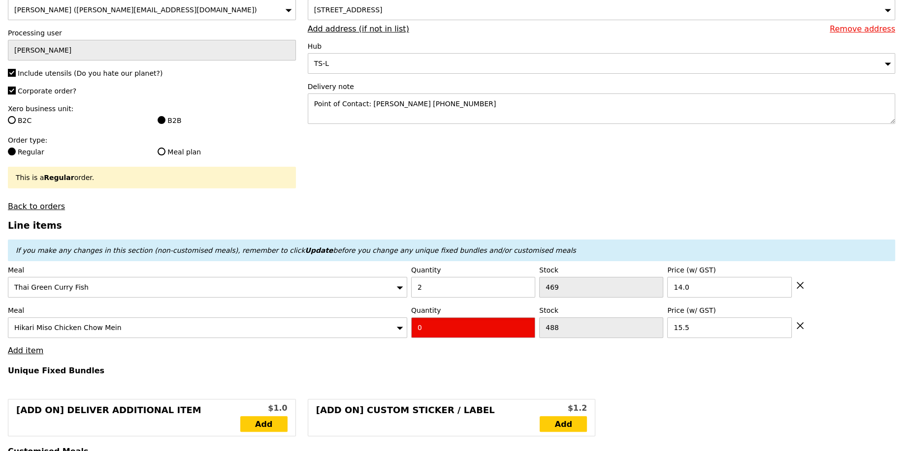
click at [430, 331] on input "0" at bounding box center [473, 327] width 124 height 21
type input "Confirm"
type input "3"
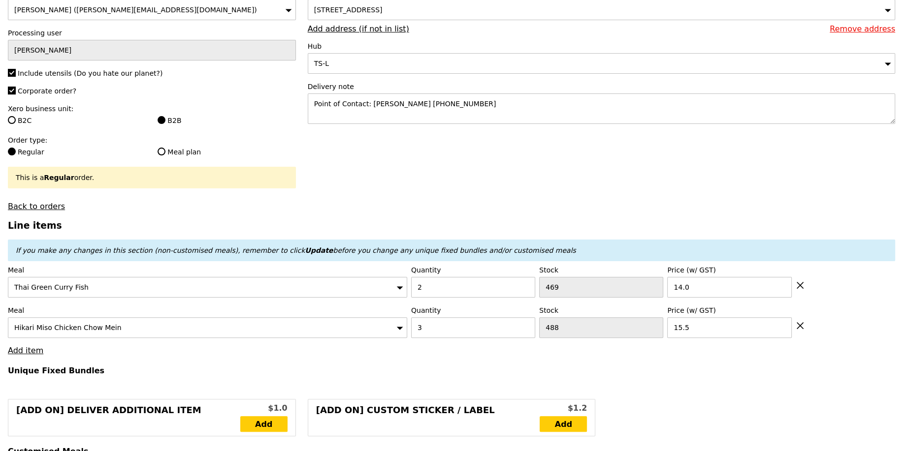
type input "Loading..."
type input "74.50"
type input "89.50"
type input "Confirm"
click at [26, 351] on link "Add item" at bounding box center [25, 350] width 35 height 9
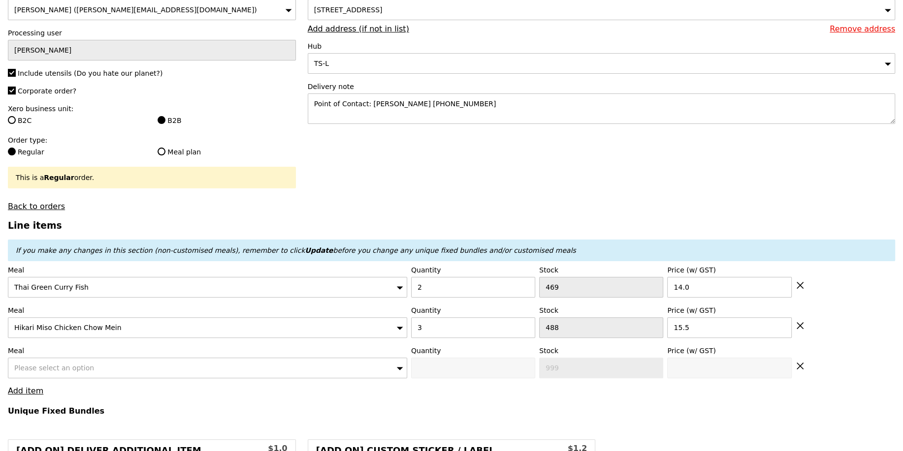
click at [46, 365] on span "Please select an option" at bounding box center [54, 368] width 80 height 8
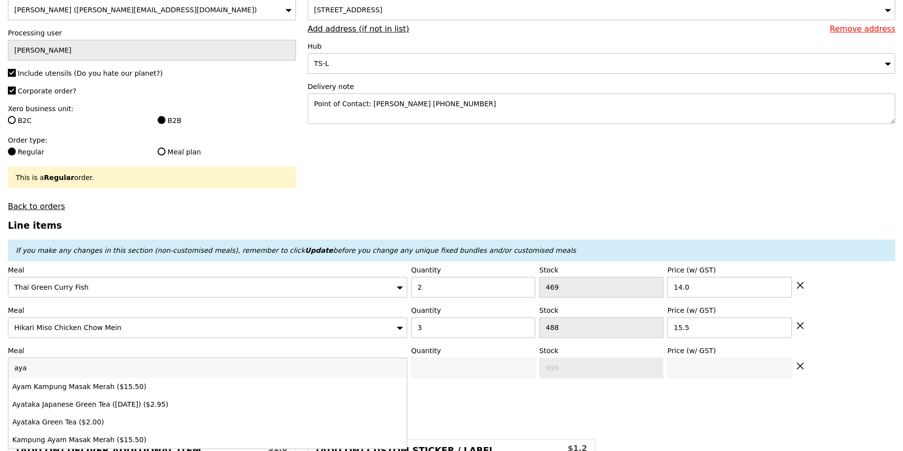
type input "ayam"
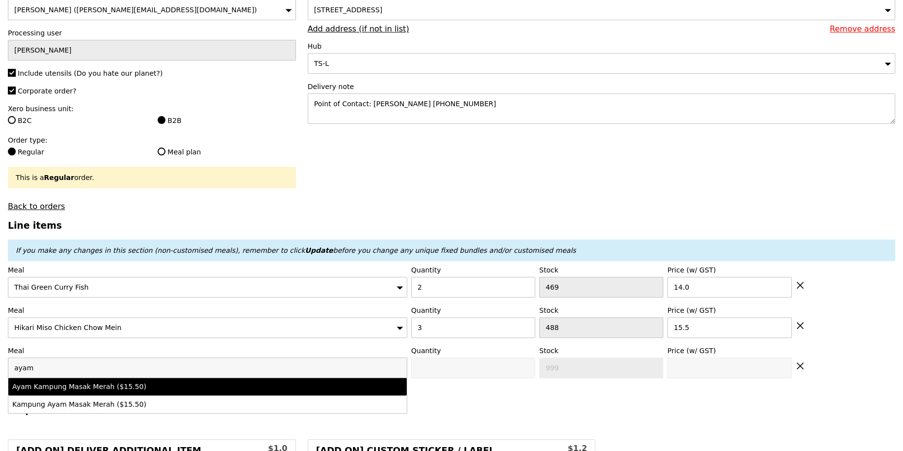
type input "Confirm anyway"
type input "0"
type input "482"
type input "15.5"
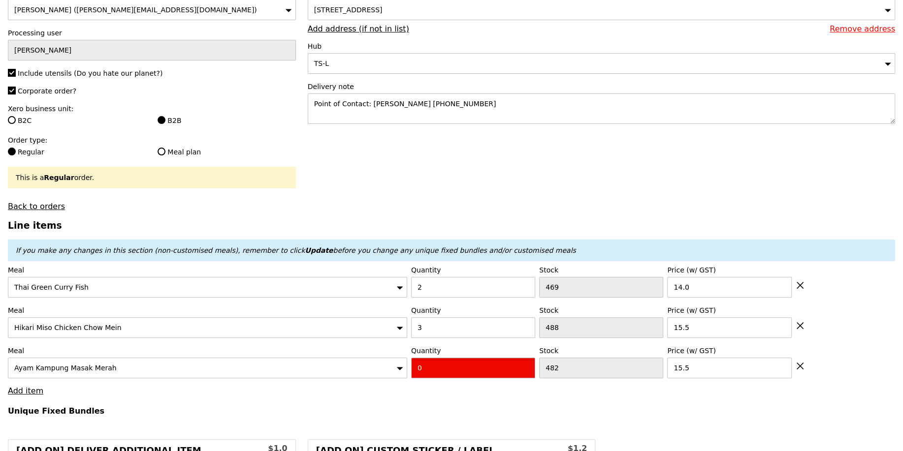
click at [458, 363] on input "0" at bounding box center [473, 368] width 124 height 21
type input "Confirm"
type input "2"
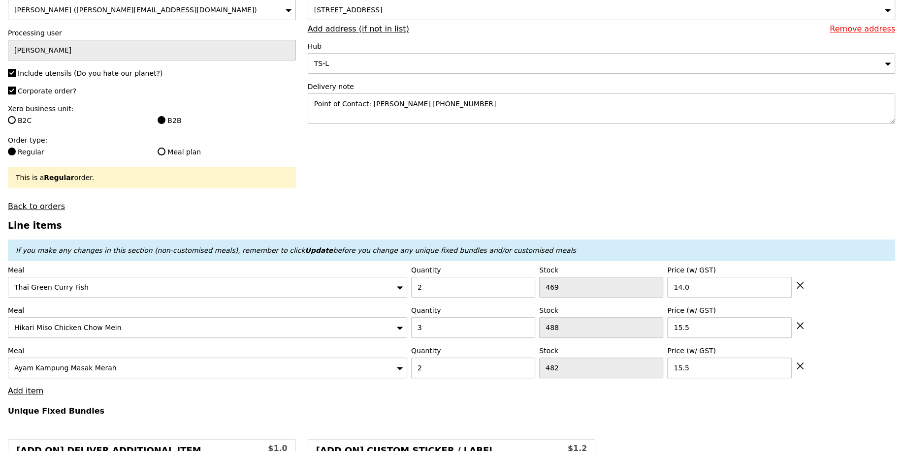
type input "Loading..."
type input "105.50"
type input "13.39"
type input "14.60"
type input "120.10"
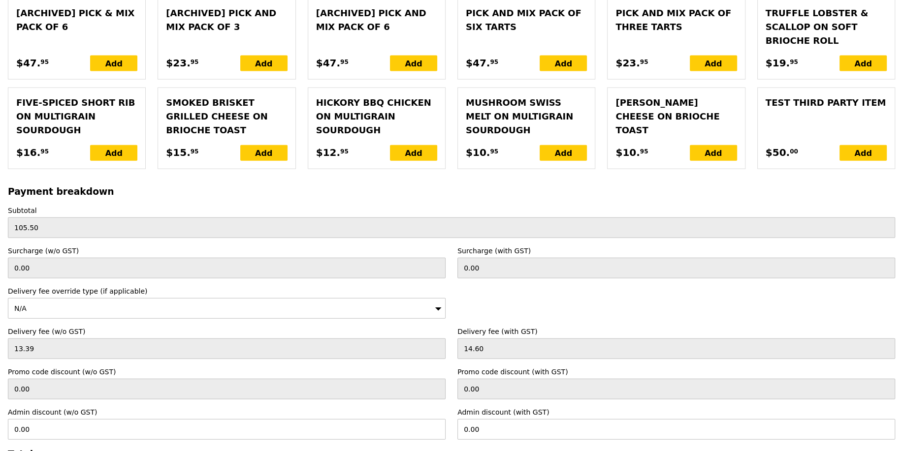
scroll to position [2278, 0]
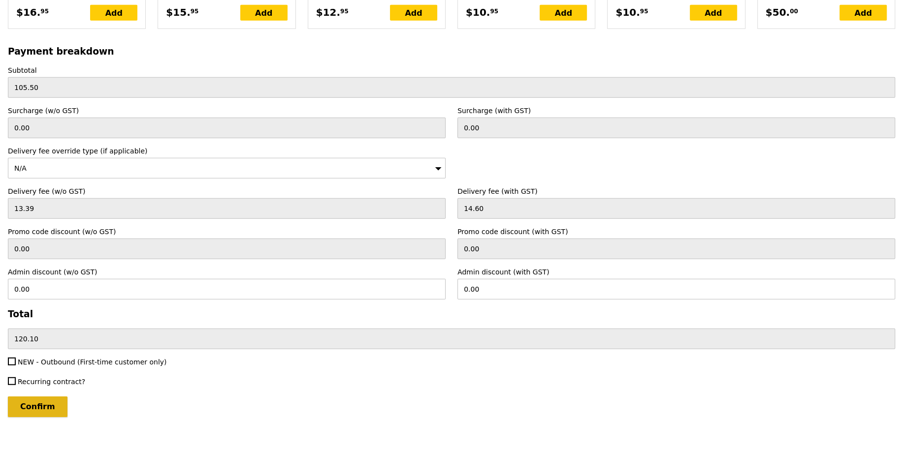
click at [51, 397] on input "Confirm" at bounding box center [38, 407] width 60 height 21
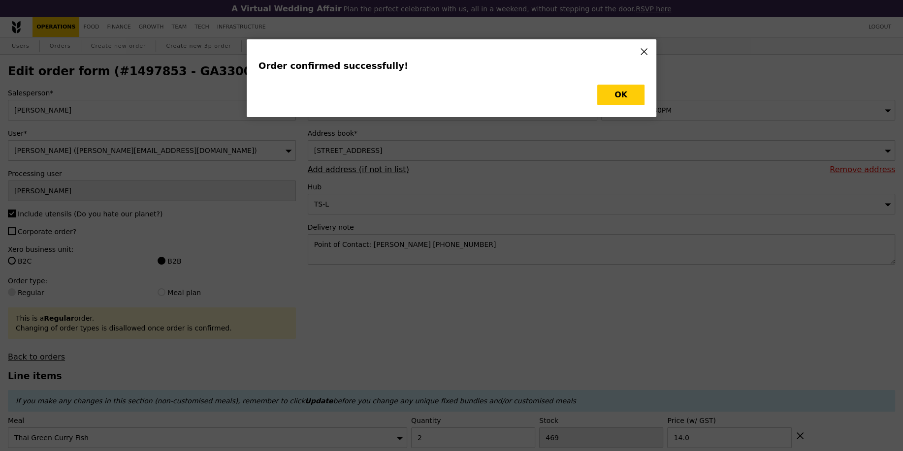
type input "Loading..."
checkbox input "false"
type input "482"
type input "15.50"
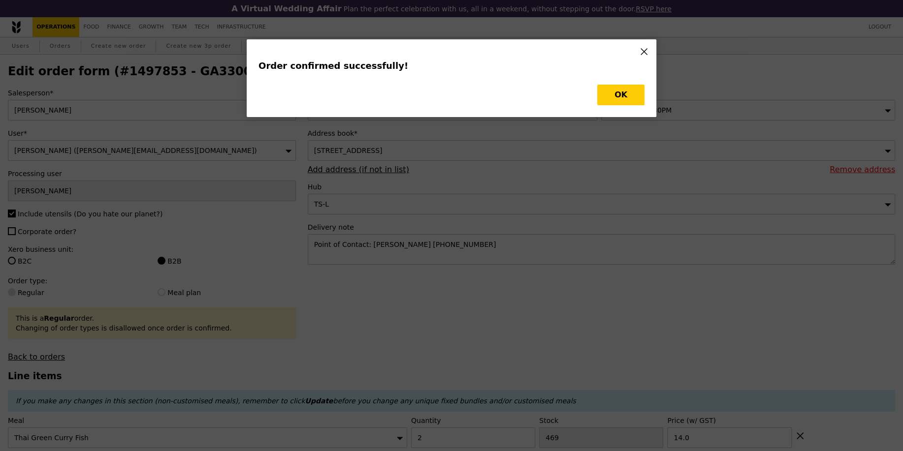
type input "469"
type input "14.00"
click at [632, 100] on button "OK" at bounding box center [620, 95] width 47 height 21
type input "480"
type input "485"
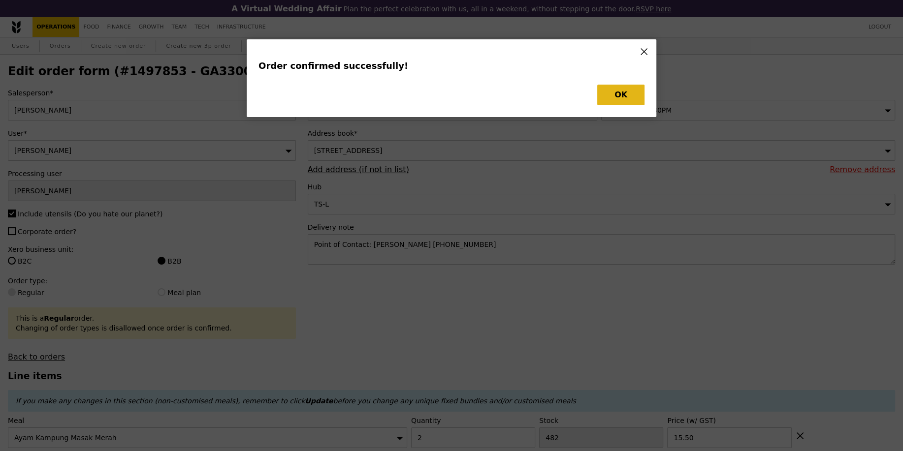
type input "467"
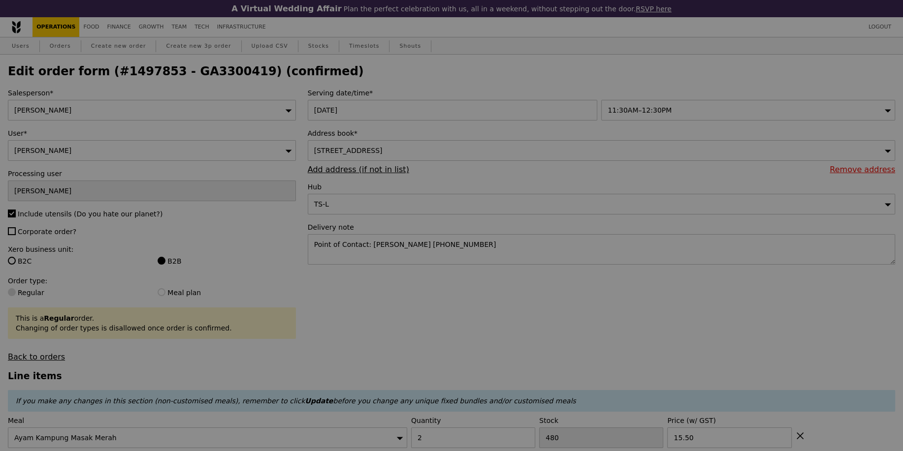
type input "Update"
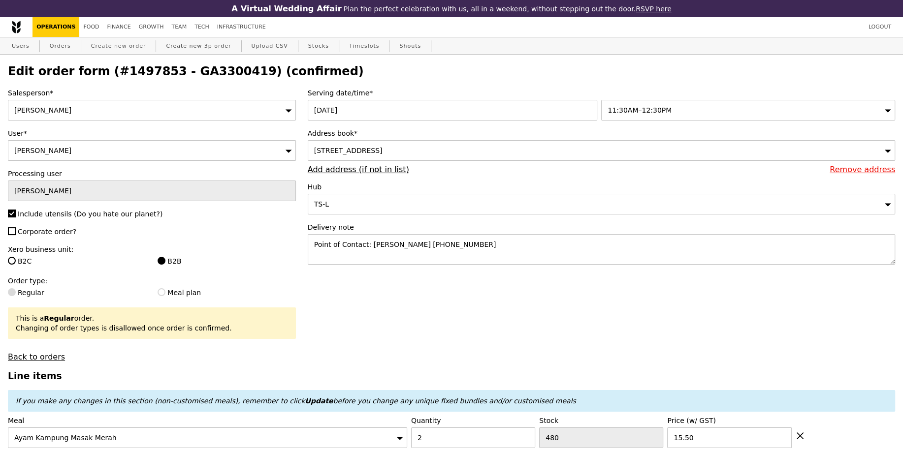
click at [201, 70] on h2 "Edit order form (#1497853 - GA3300419) (confirmed)" at bounding box center [451, 71] width 887 height 14
copy h2 "GA3300419"
click at [209, 69] on h2 "Edit order form (#1497853 - GA3300419) (confirmed)" at bounding box center [451, 71] width 887 height 14
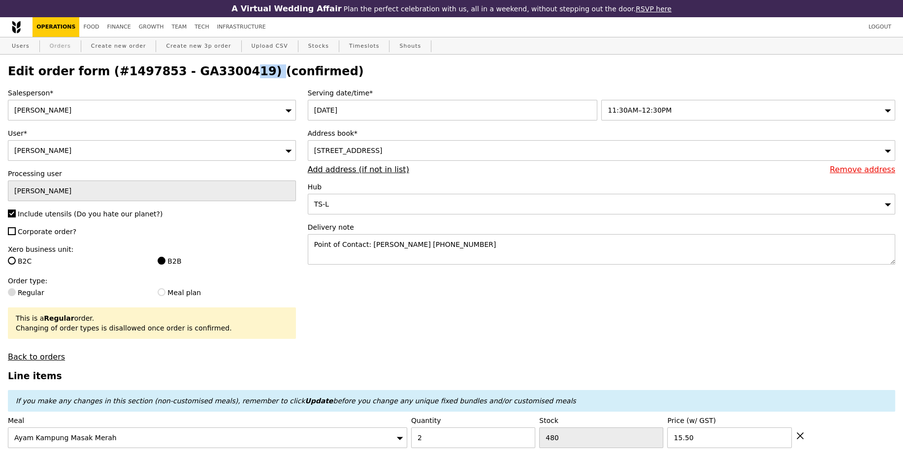
click at [68, 45] on link "Orders" at bounding box center [60, 46] width 29 height 18
select select "100"
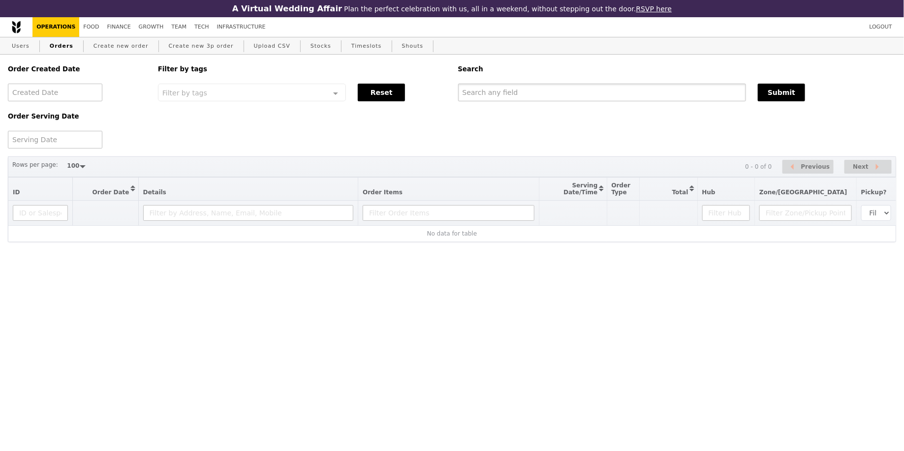
click at [599, 91] on input "text" at bounding box center [602, 93] width 288 height 18
paste input "GA3300419"
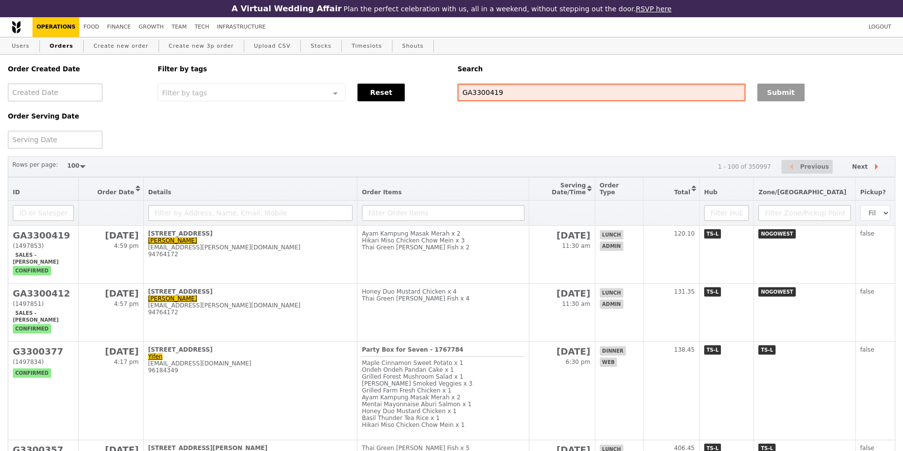
type input "GA3300419"
click at [782, 101] on button "Submit" at bounding box center [780, 93] width 47 height 18
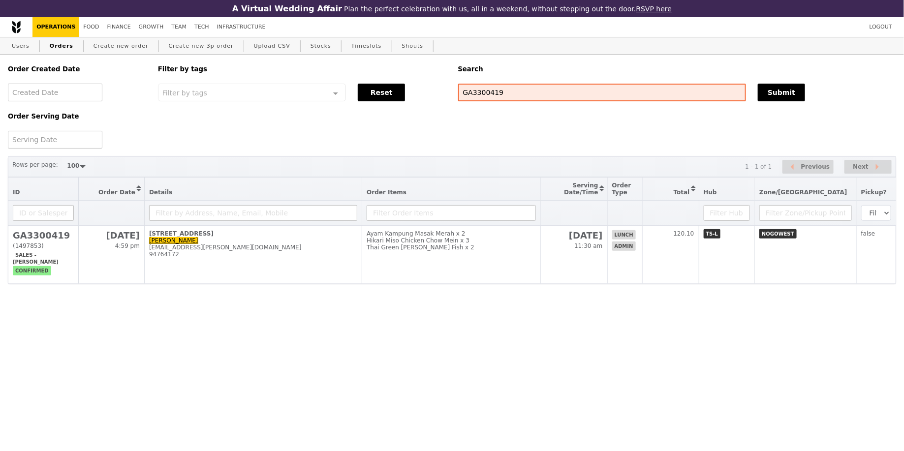
click at [678, 280] on html "A Virtual Wedding Affair Plan the perfect celebration with us, all in a weekend…" at bounding box center [452, 161] width 904 height 323
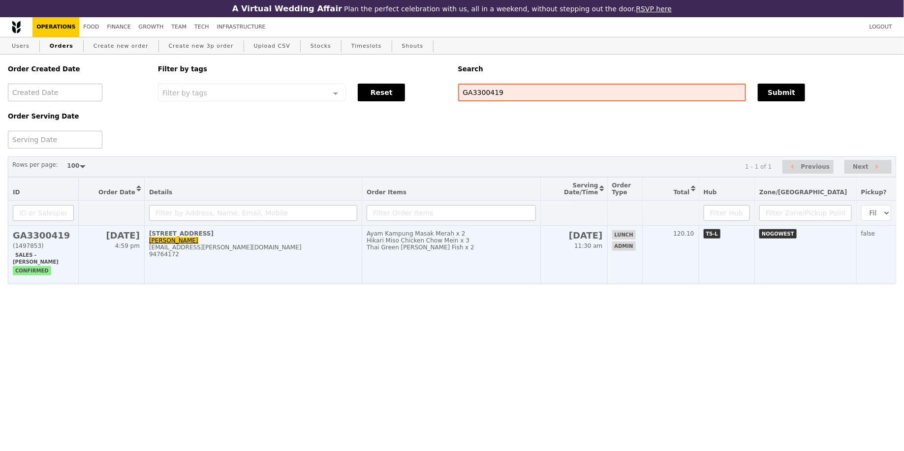
click at [687, 264] on td "120.10" at bounding box center [670, 255] width 57 height 58
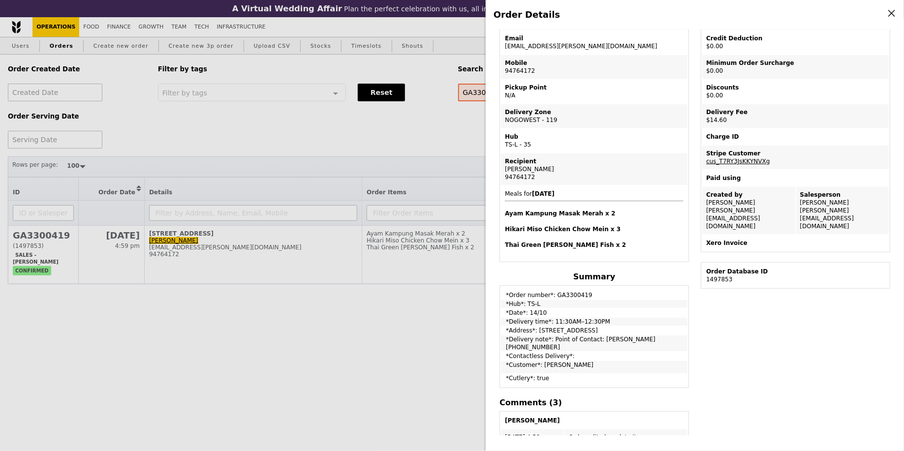
scroll to position [162, 0]
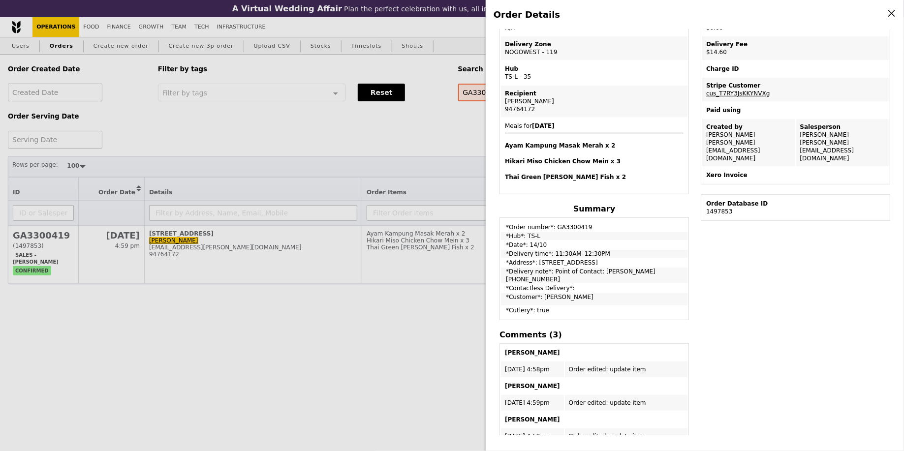
click at [750, 333] on div "Edit order Changelog Cancel Order ID GA3300419 – View receipt Order Date/Time […" at bounding box center [695, 233] width 403 height 406
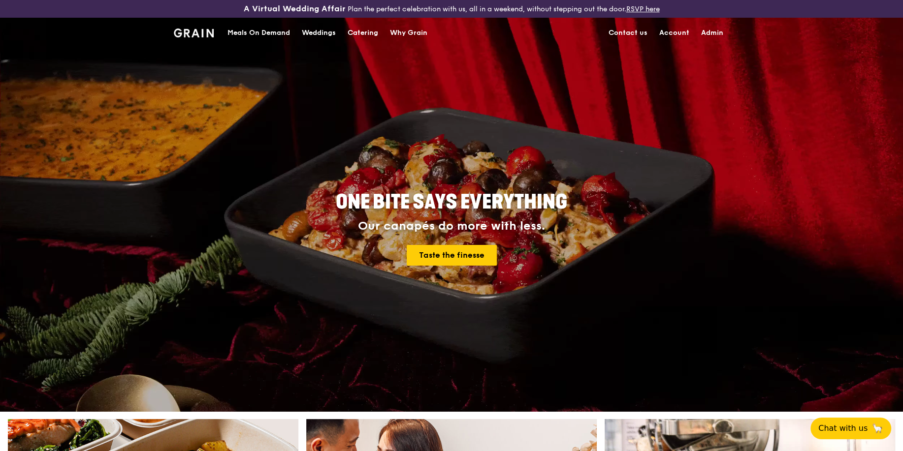
click at [252, 13] on div "A Virtual Wedding Affair Plan the perfect celebration with us, all in a weekend…" at bounding box center [451, 9] width 903 height 18
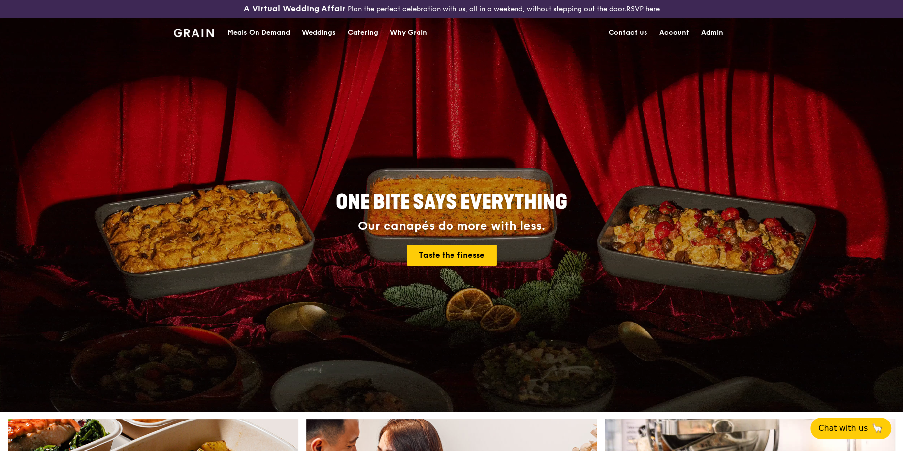
click at [256, 29] on div "Meals On Demand" at bounding box center [258, 33] width 63 height 30
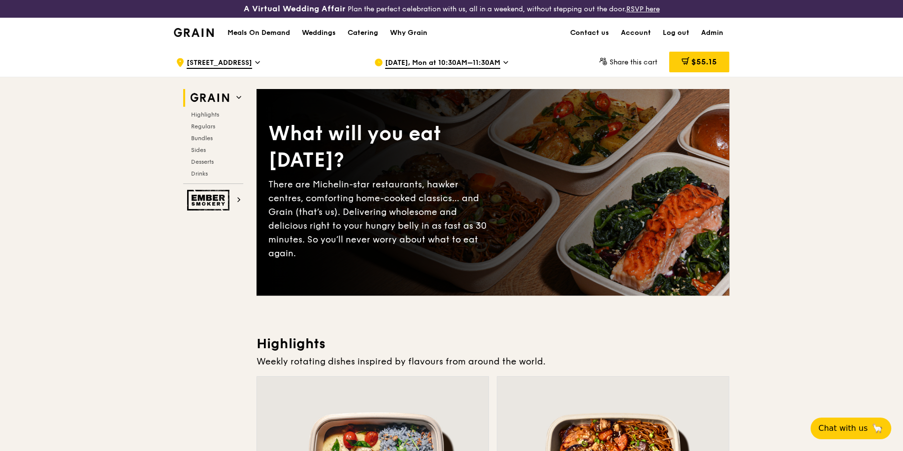
click at [458, 66] on span "Oct 13, Mon at 10:30AM–11:30AM" at bounding box center [442, 63] width 115 height 11
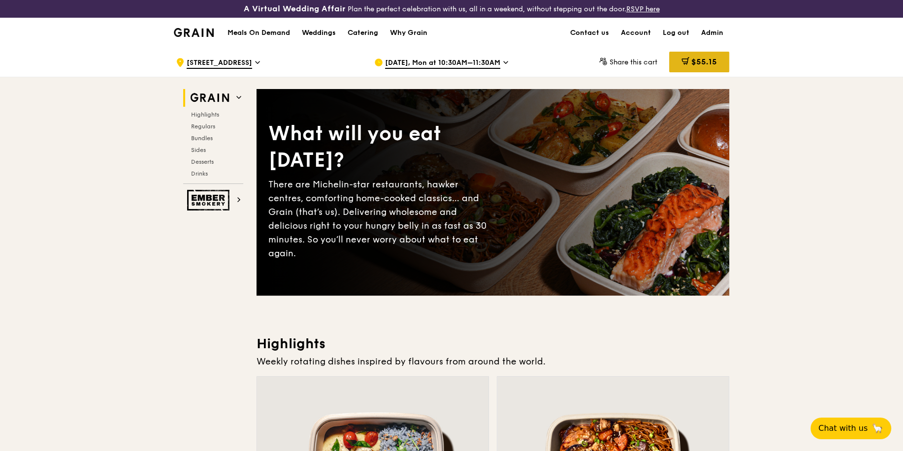
click at [707, 56] on div "$55.15" at bounding box center [699, 62] width 60 height 21
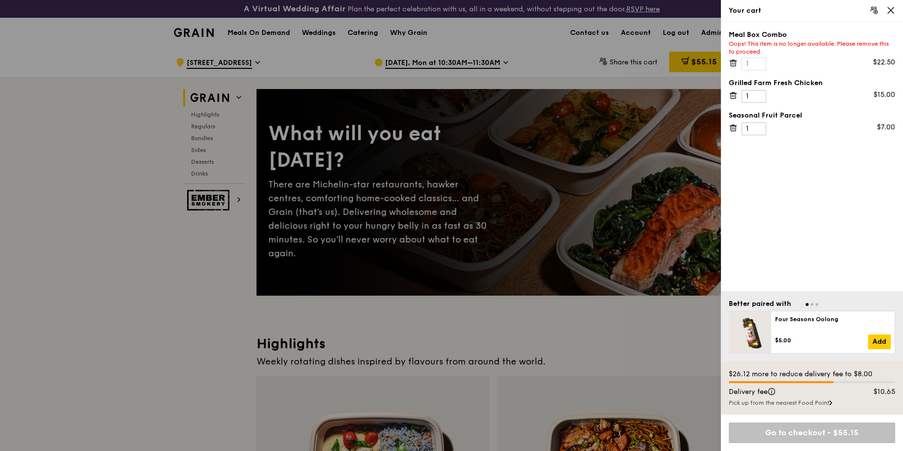
click at [737, 61] on div "Meal Box Combo Oops! This item is no longer available. Please remove this to pr…" at bounding box center [811, 50] width 166 height 40
click at [733, 62] on icon at bounding box center [732, 63] width 9 height 9
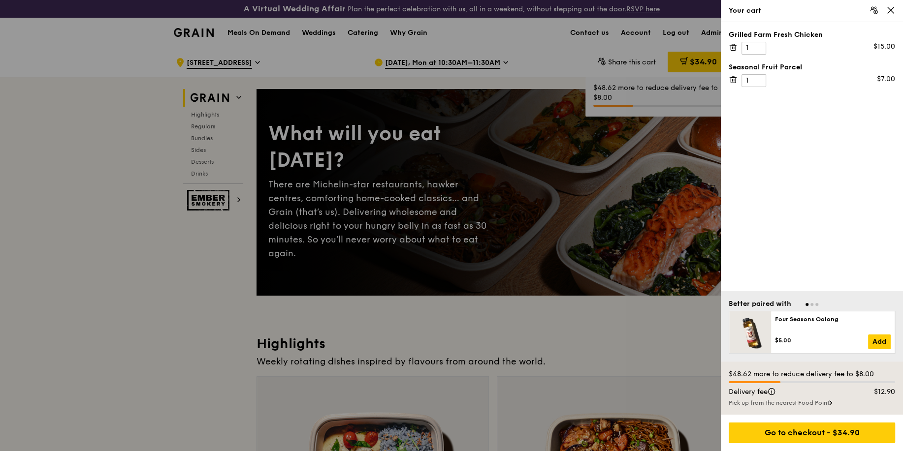
click at [732, 46] on icon at bounding box center [732, 47] width 9 height 9
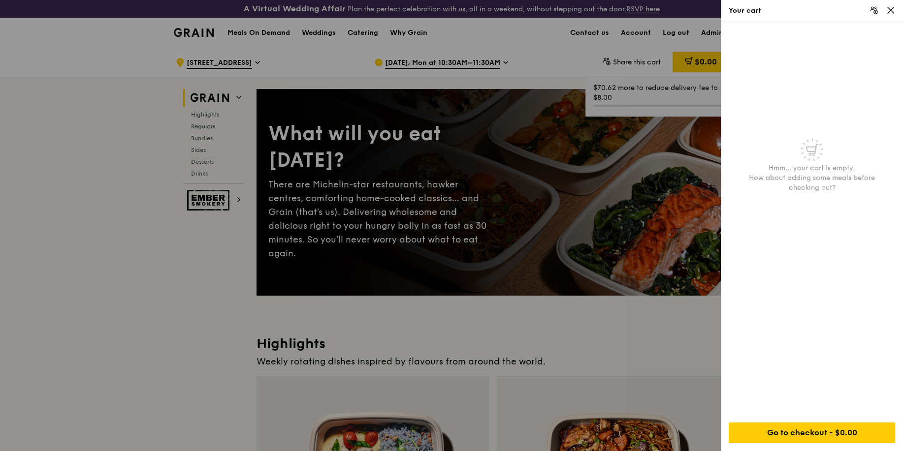
click at [891, 10] on icon at bounding box center [890, 10] width 9 height 9
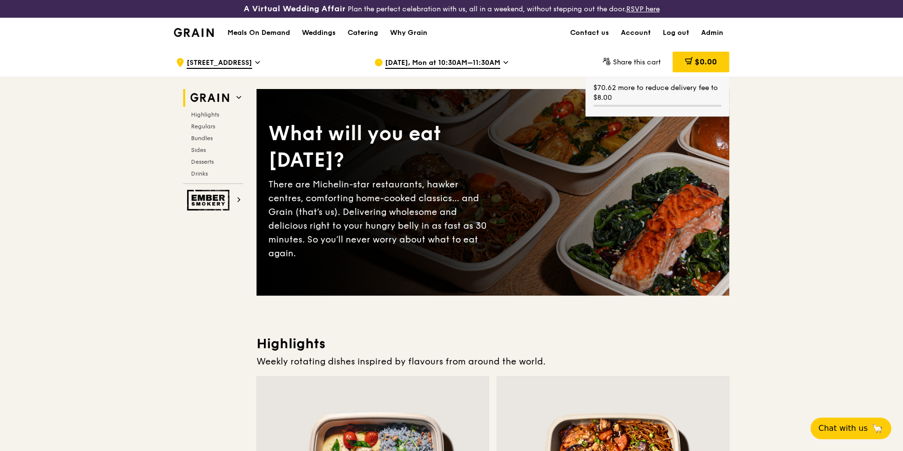
drag, startPoint x: 813, startPoint y: 142, endPoint x: 818, endPoint y: 135, distance: 7.8
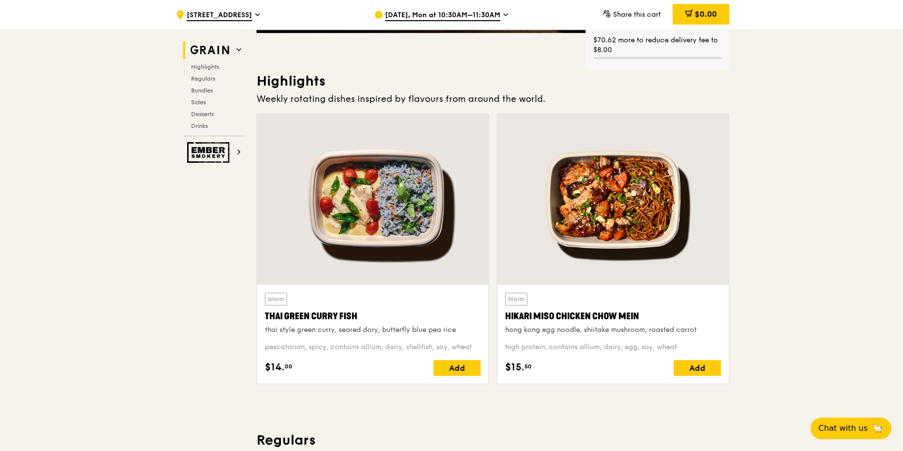
scroll to position [266, 0]
